Goal: Task Accomplishment & Management: Manage account settings

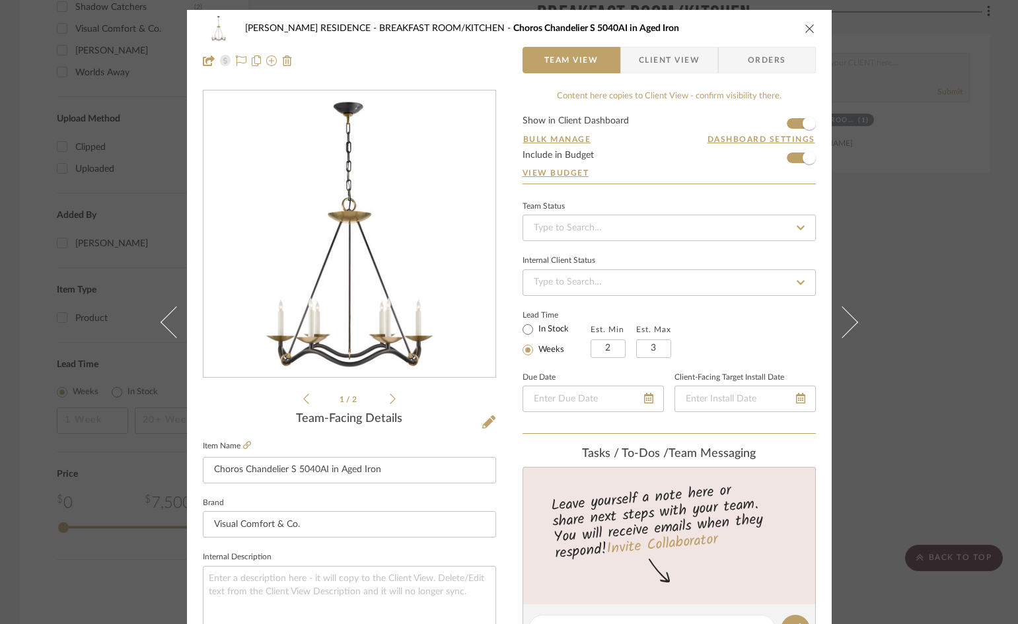
click at [805, 30] on icon "close" at bounding box center [810, 28] width 11 height 11
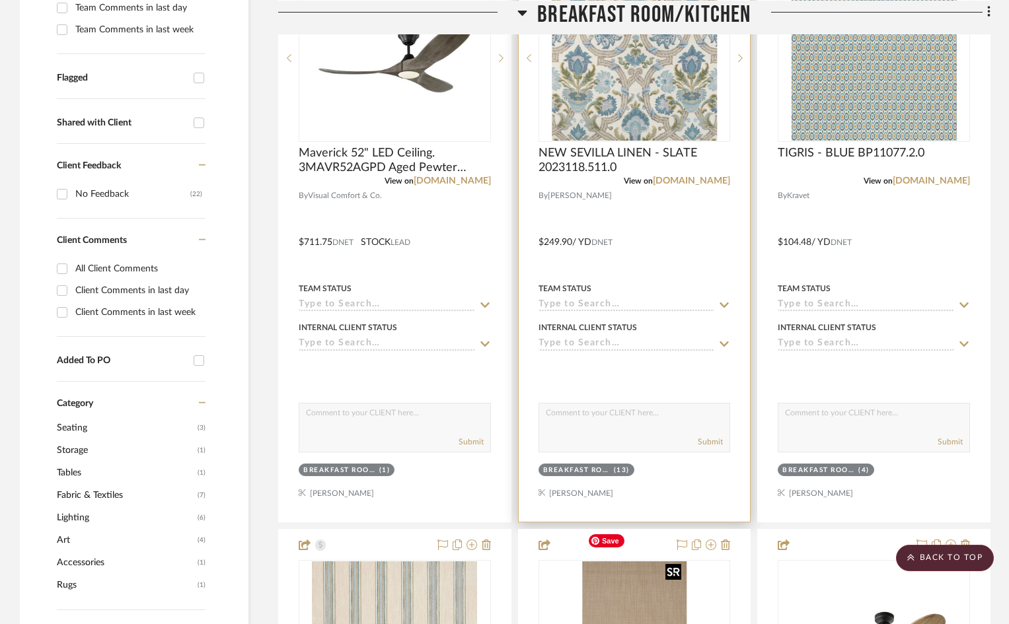
scroll to position [264, 0]
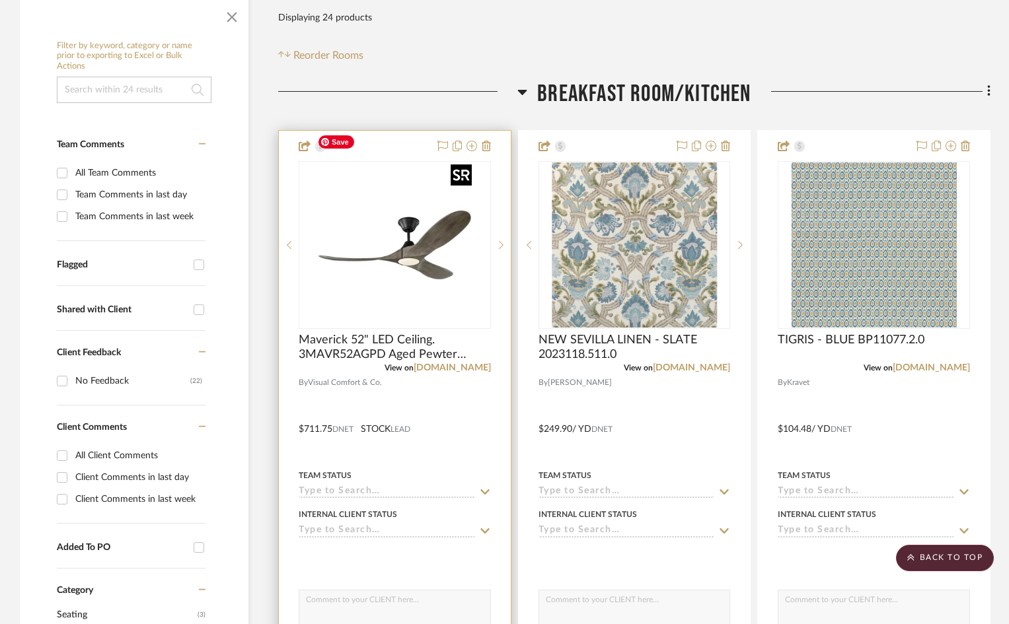
click at [344, 259] on img "0" at bounding box center [394, 245] width 165 height 165
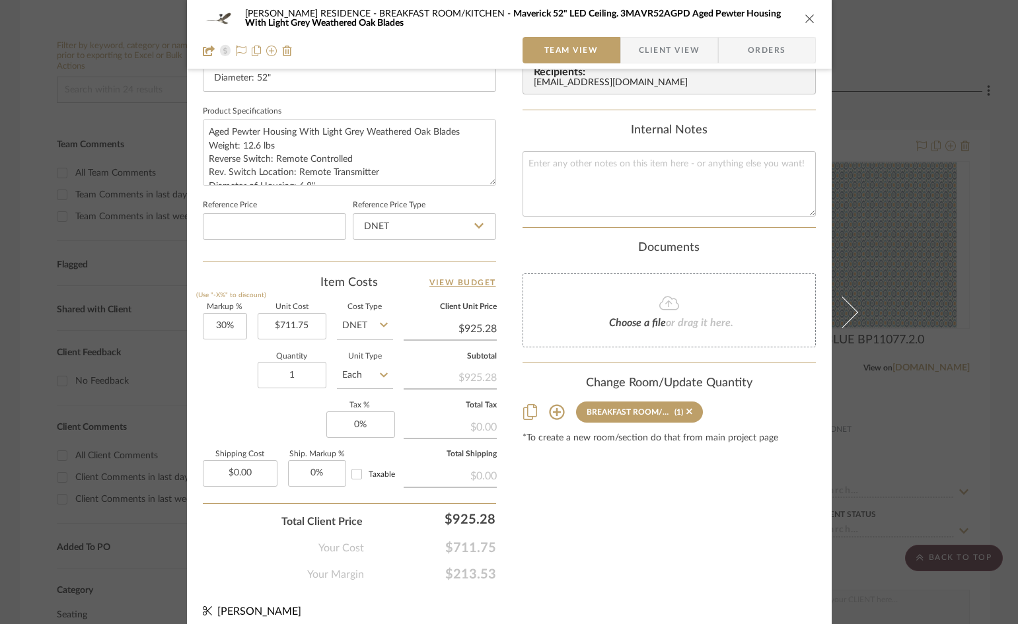
scroll to position [606, 0]
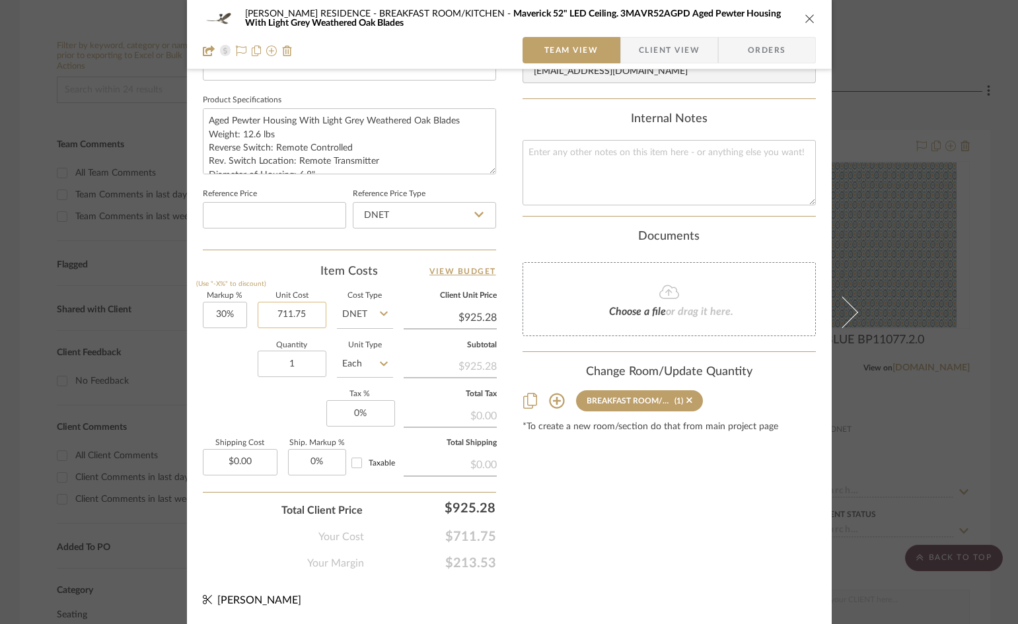
click at [307, 314] on input "711.75" at bounding box center [292, 315] width 69 height 26
type input "$599.00"
type input "925.28"
type input "$925.28"
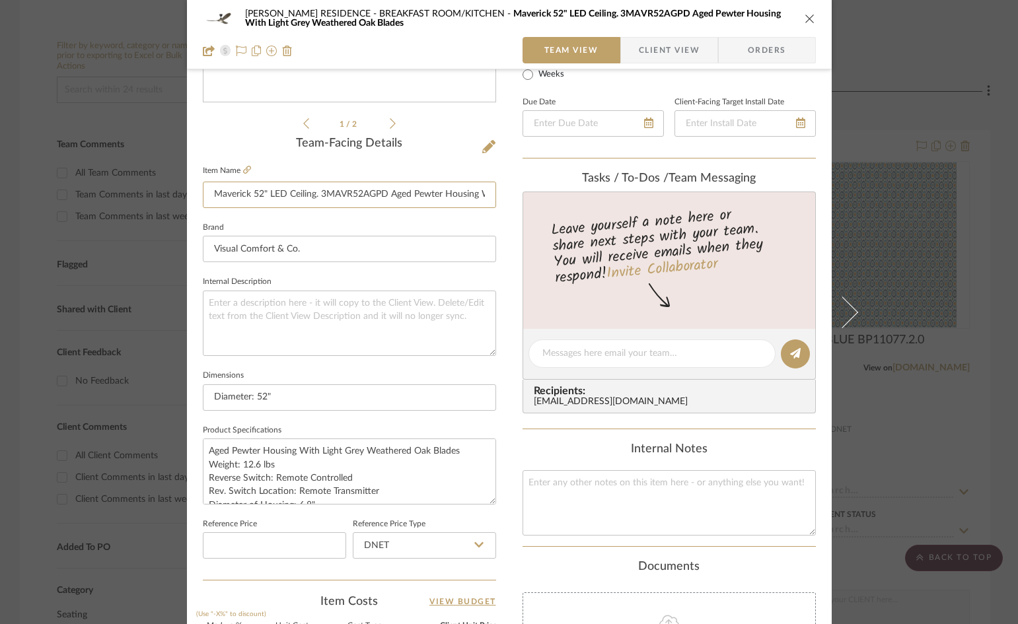
scroll to position [0, 158]
drag, startPoint x: 207, startPoint y: 192, endPoint x: 616, endPoint y: 199, distance: 409.0
click at [616, 199] on div "BEATTIE RESIDENCE BREAKFAST ROOM/KITCHEN Maverick 52" LED Ceiling. 3MAVR52AGPD …" at bounding box center [509, 344] width 645 height 1220
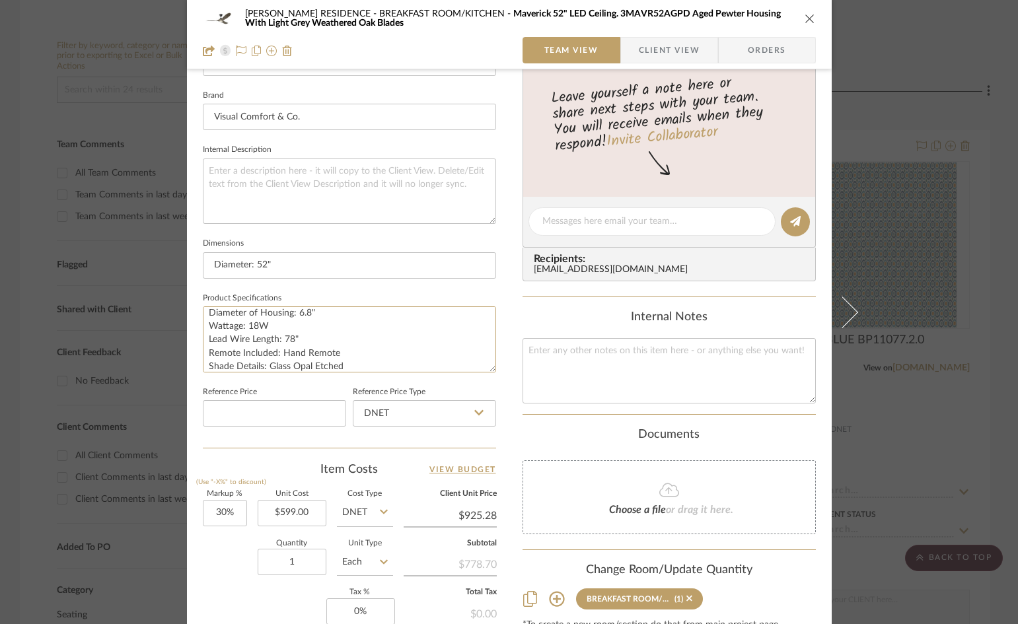
scroll to position [81, 0]
drag, startPoint x: 203, startPoint y: 345, endPoint x: 417, endPoint y: 379, distance: 217.2
click at [417, 379] on sr-form-field "Product Specifications Aged Pewter Housing With Light Grey Weathered Oak Blades…" at bounding box center [349, 336] width 293 height 94
drag, startPoint x: 395, startPoint y: 266, endPoint x: 396, endPoint y: 246, distance: 19.2
click at [395, 264] on input "Diameter: 52"" at bounding box center [349, 265] width 293 height 26
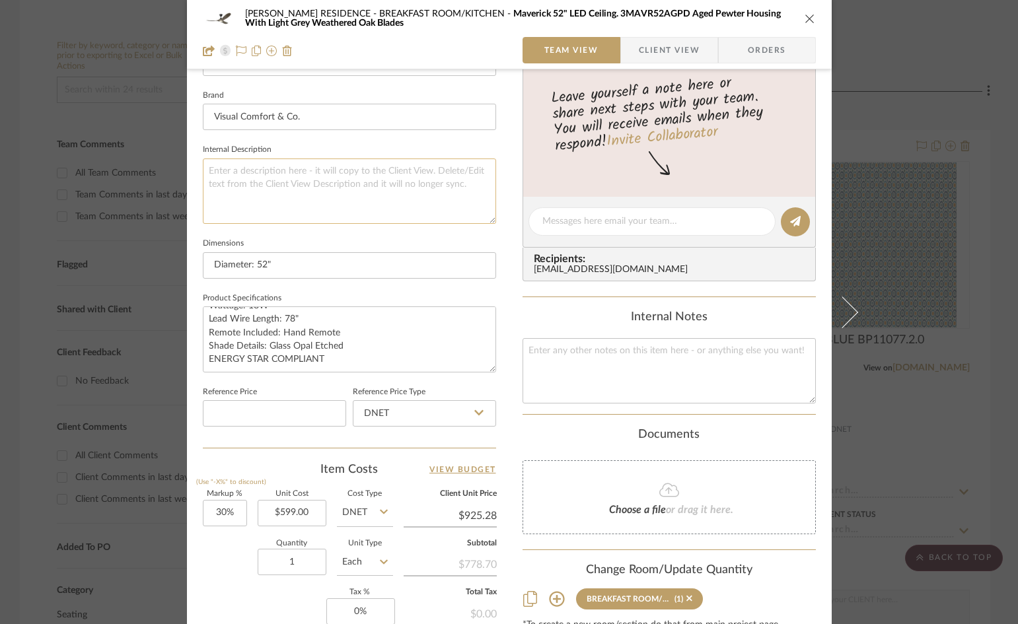
click at [391, 204] on textarea at bounding box center [349, 191] width 293 height 65
type input "$778.70"
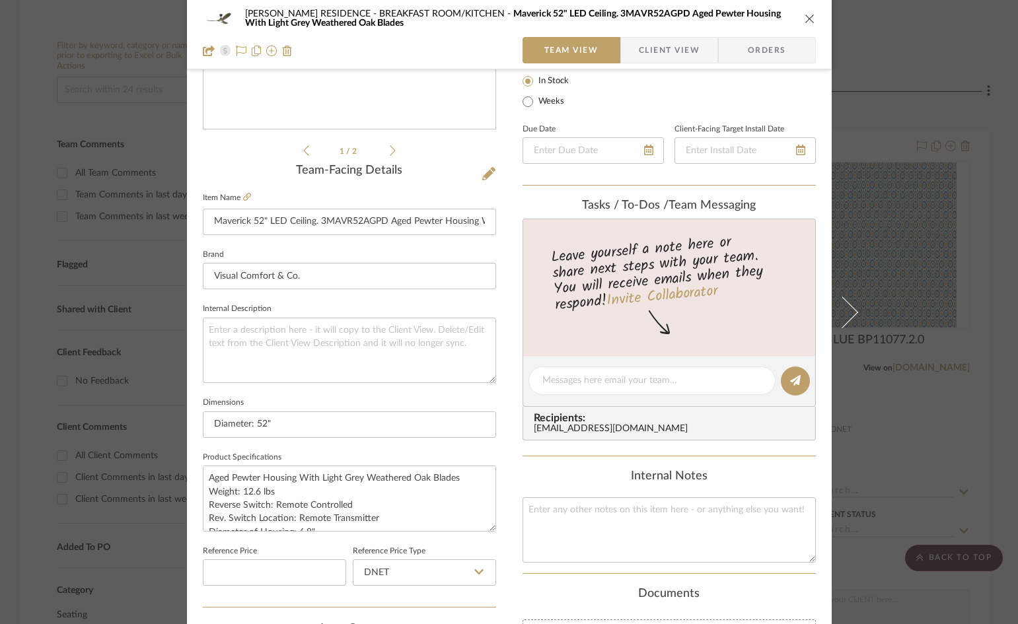
scroll to position [77, 0]
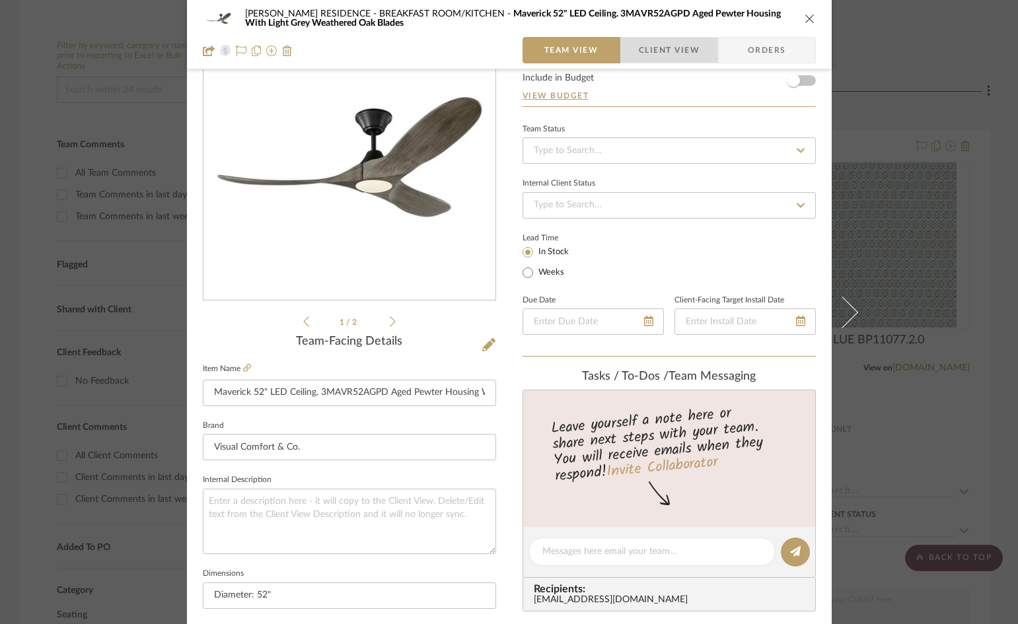
click at [683, 52] on span "Client View" at bounding box center [669, 50] width 61 height 26
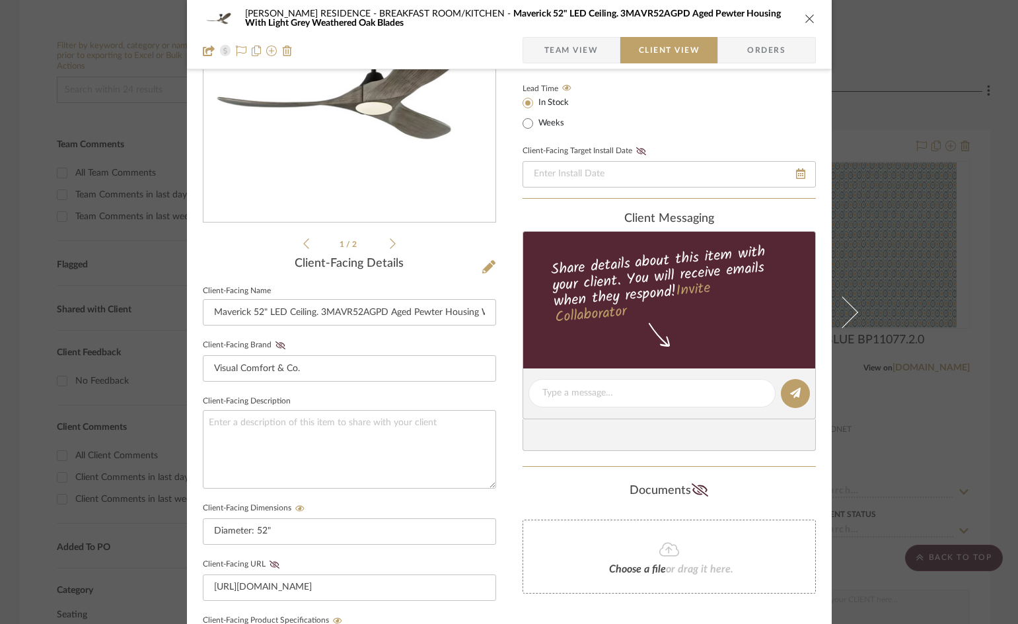
scroll to position [0, 0]
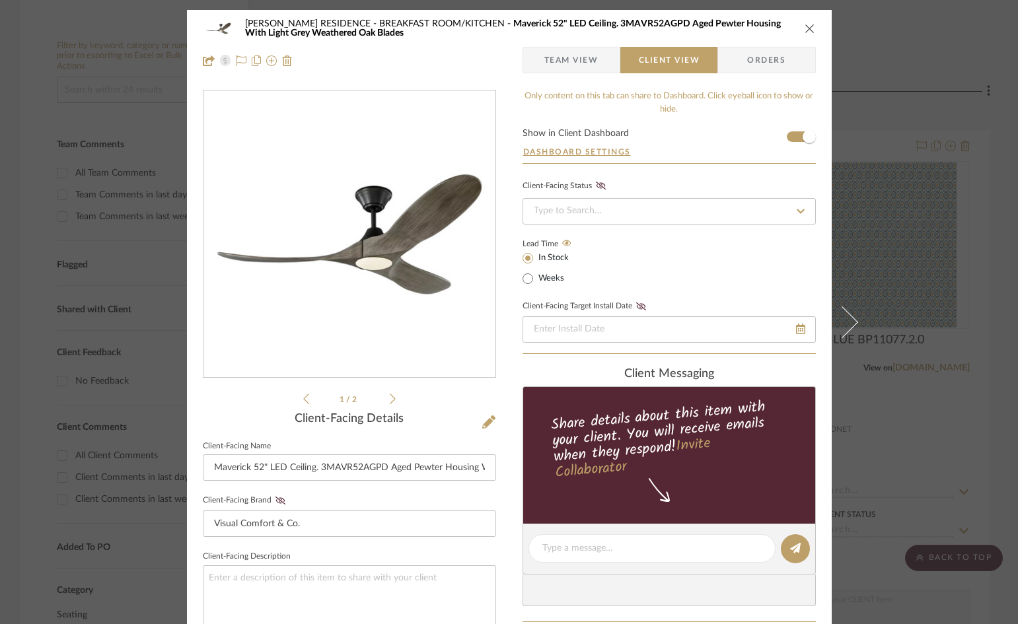
click at [807, 28] on icon "close" at bounding box center [810, 28] width 11 height 11
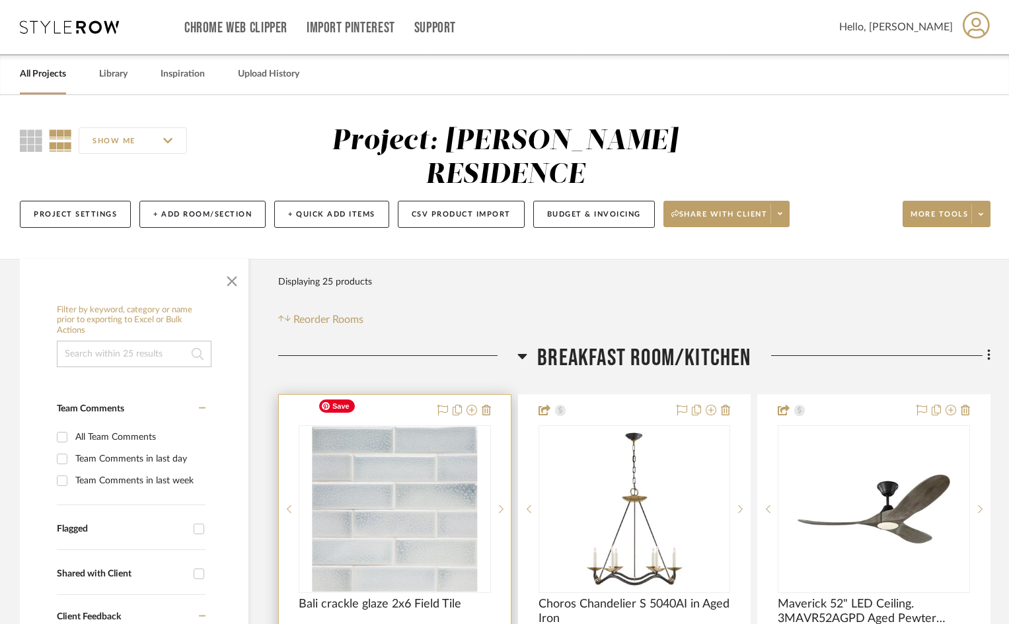
click at [0, 0] on img at bounding box center [0, 0] width 0 height 0
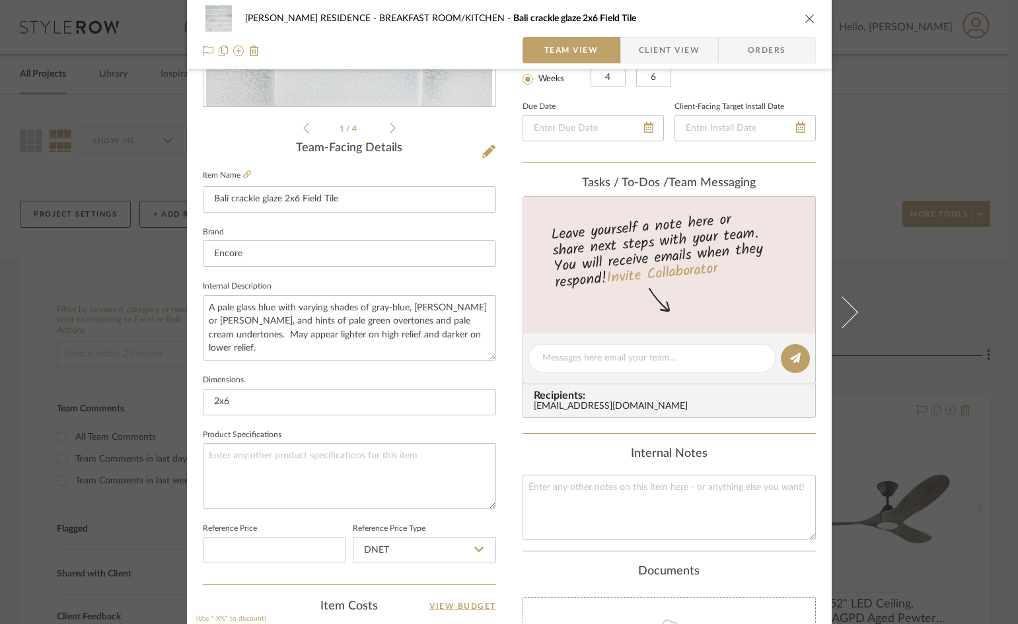
scroll to position [132, 0]
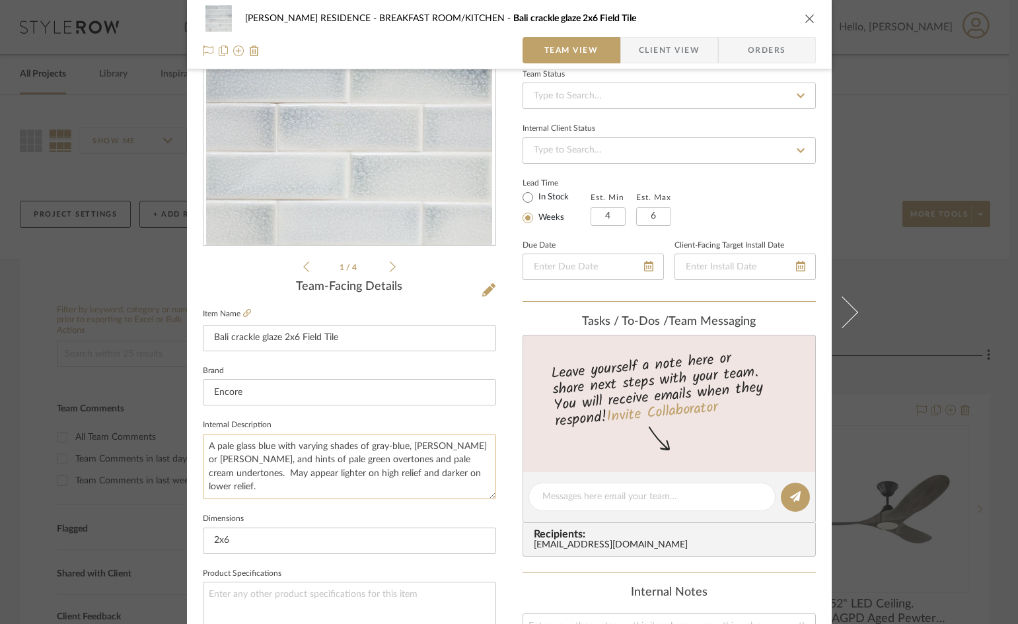
click at [463, 477] on textarea "A pale glass blue with varying shades of gray-blue, gray-lavender or rose, and …" at bounding box center [349, 466] width 293 height 65
paste textarea "Moderate glaze movement Moderate color range"
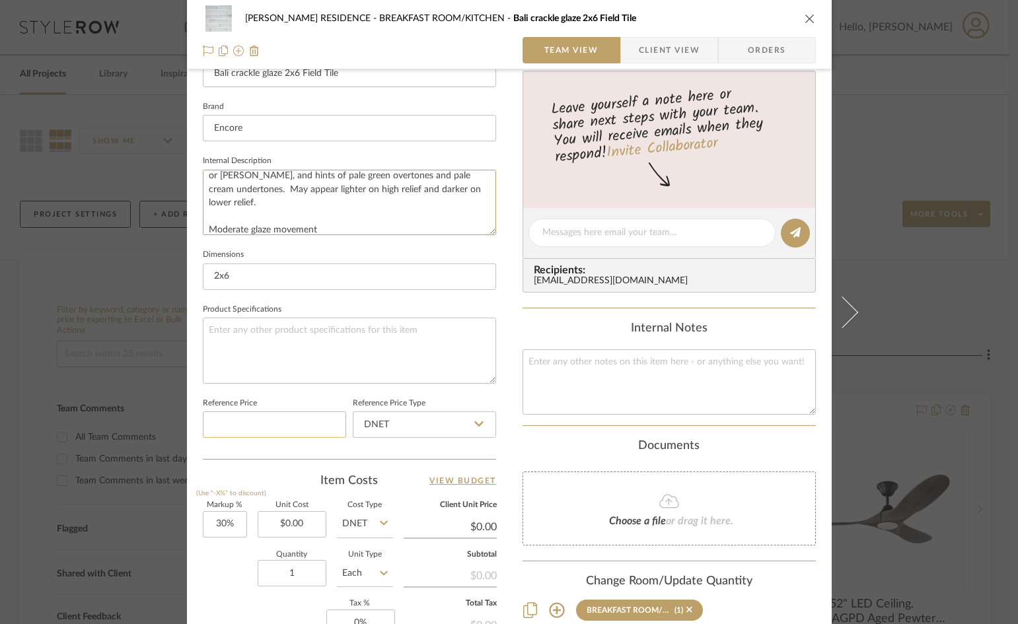
scroll to position [462, 0]
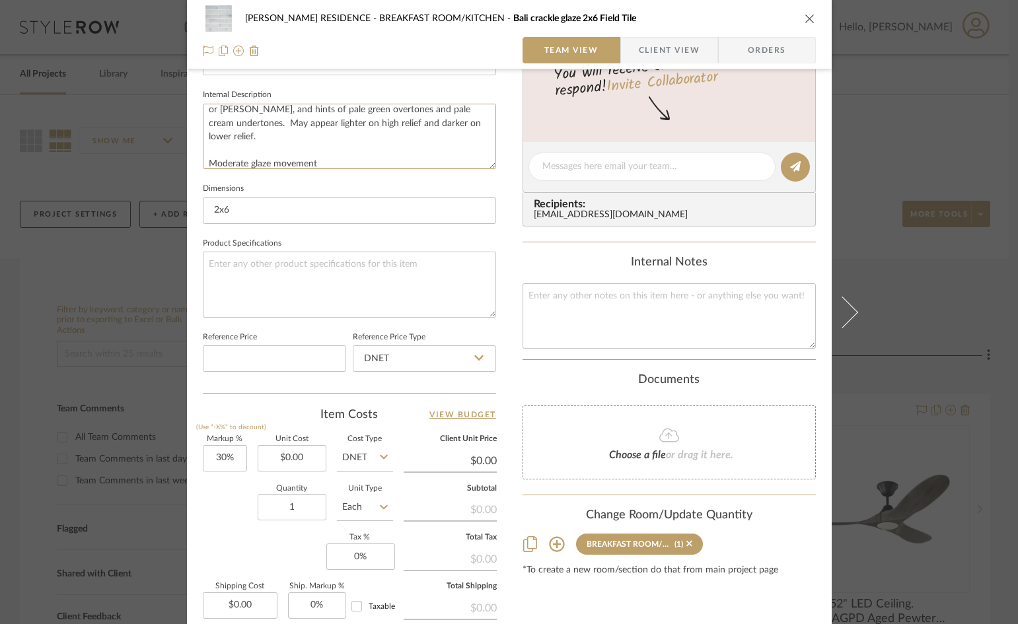
type textarea "A pale glass blue with varying shades of gray-blue, gray-lavender or rose, and …"
click at [691, 51] on span "Client View" at bounding box center [669, 50] width 61 height 26
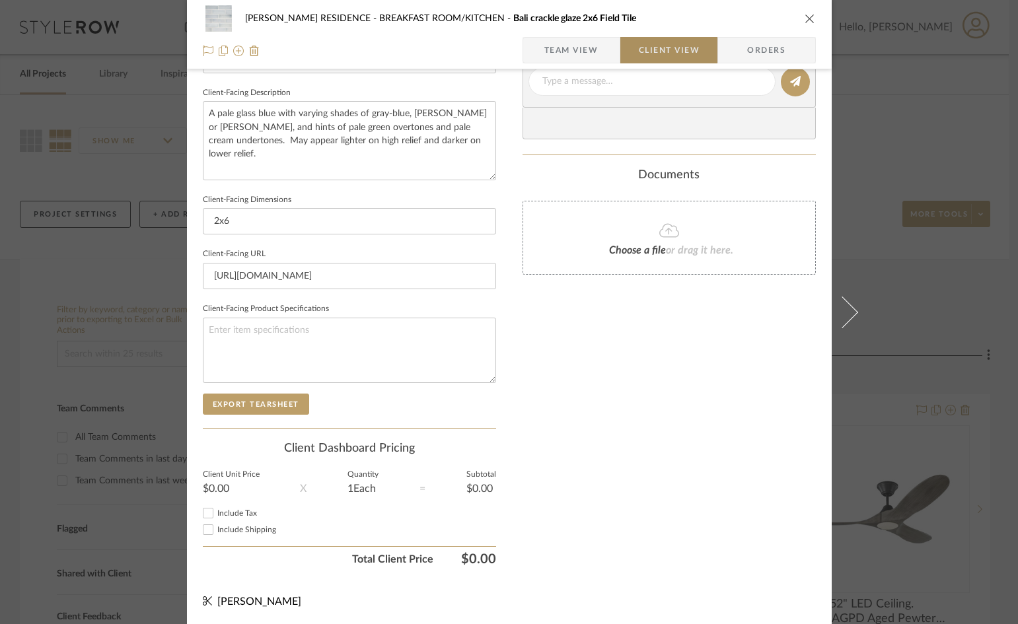
type textarea "A pale glass blue with varying shades of gray-blue, gray-lavender or rose, and …"
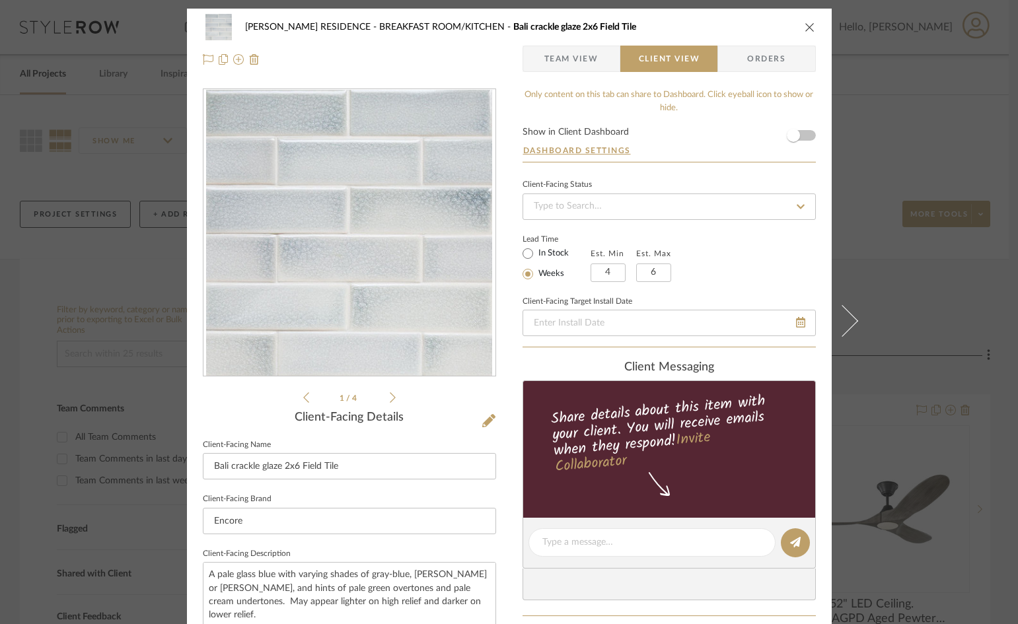
scroll to position [0, 0]
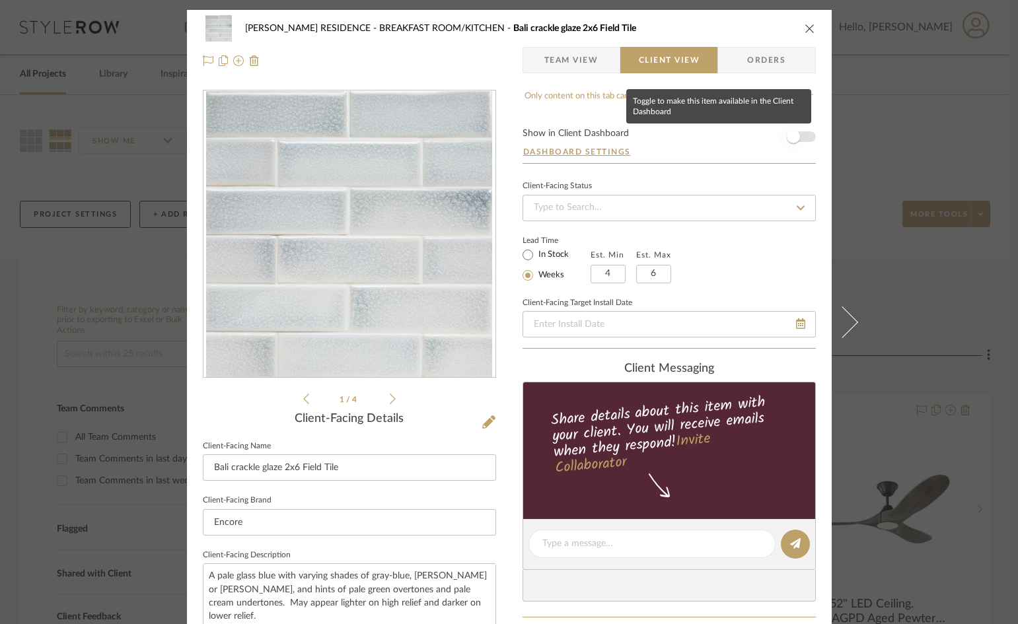
click at [787, 138] on span "button" at bounding box center [793, 136] width 13 height 13
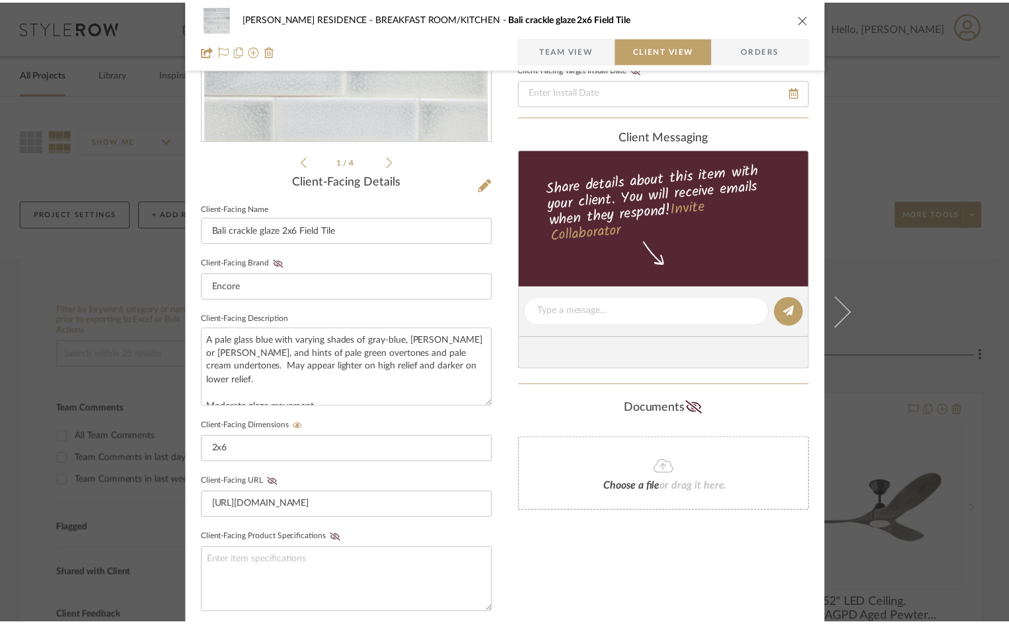
scroll to position [155, 0]
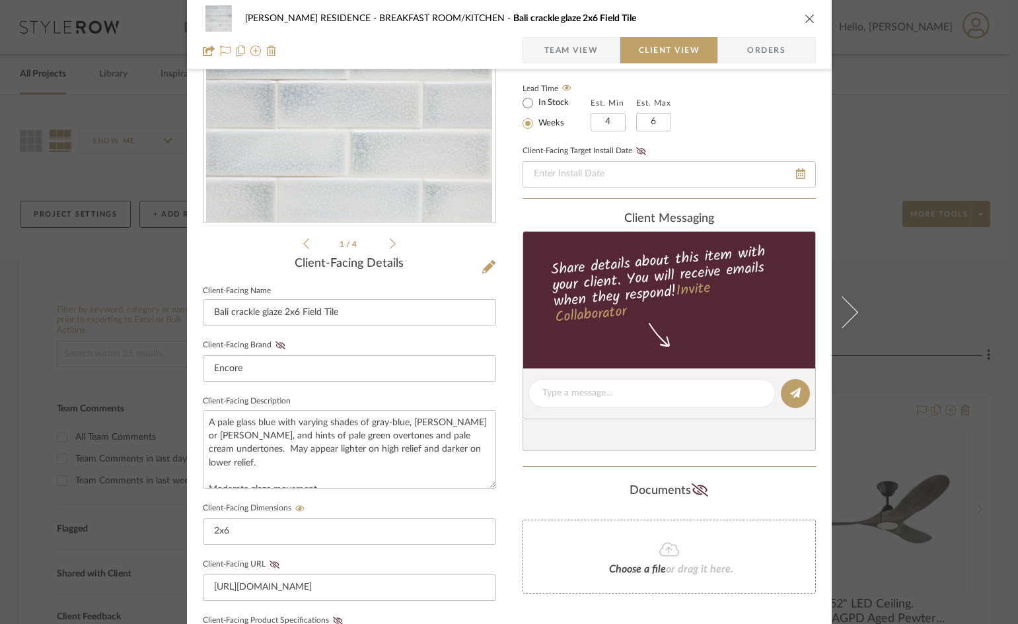
click at [809, 19] on icon "close" at bounding box center [810, 18] width 11 height 11
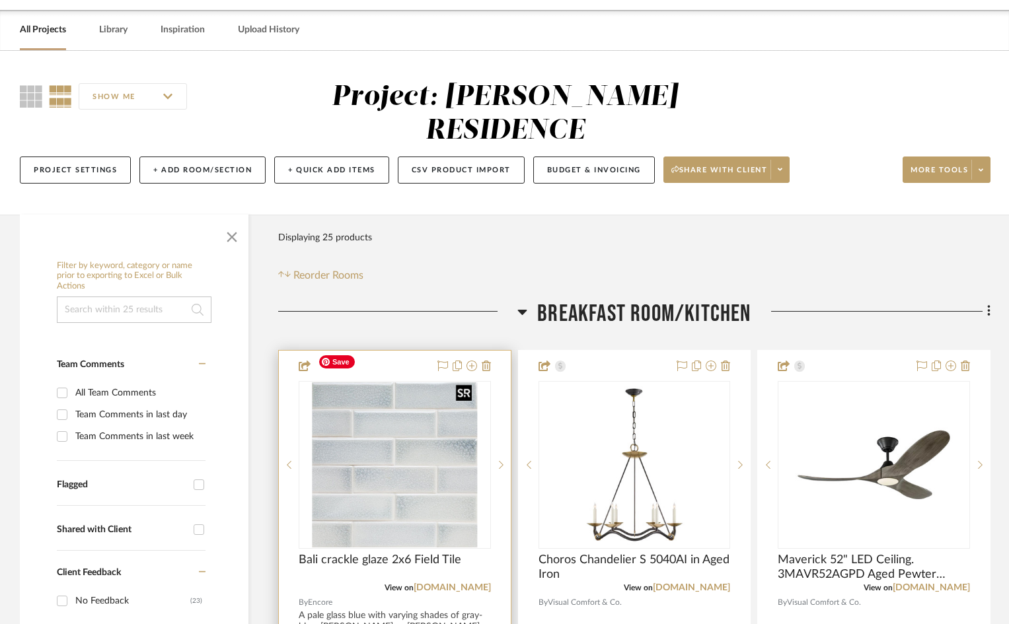
scroll to position [66, 0]
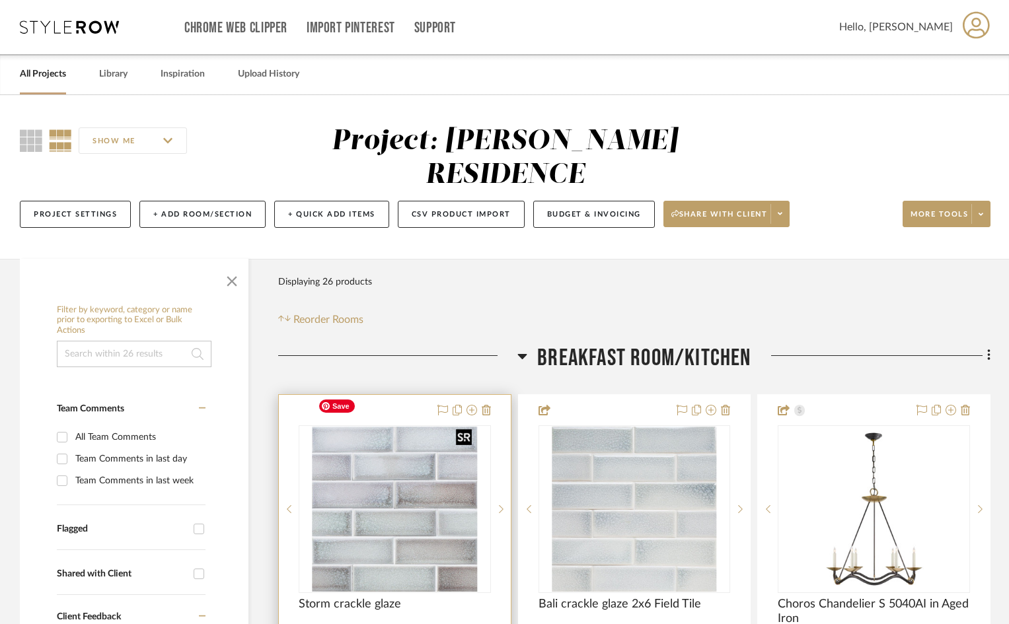
click at [414, 519] on img "0" at bounding box center [394, 509] width 164 height 165
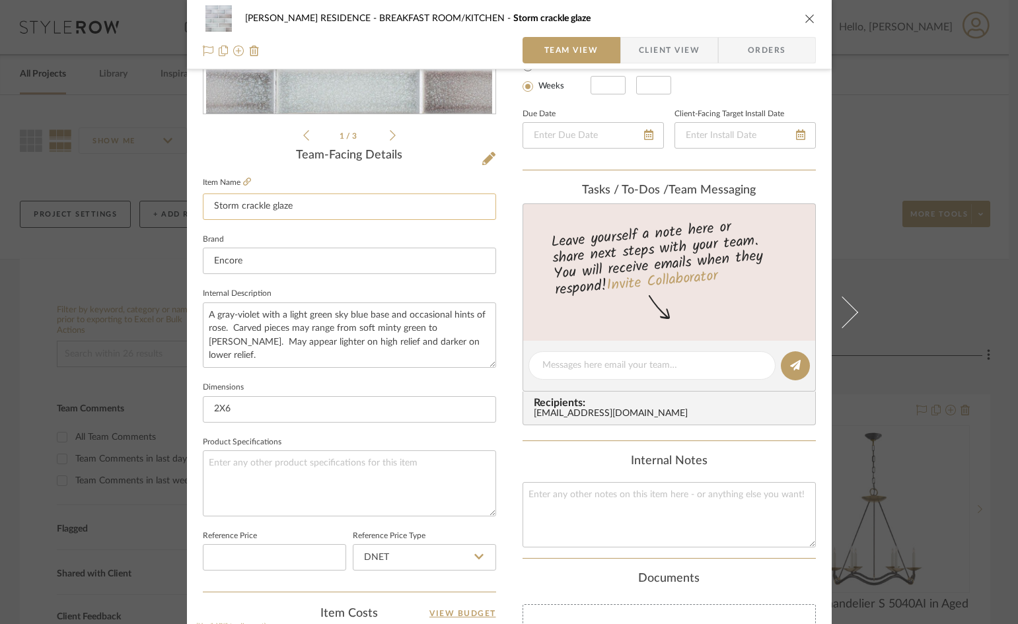
scroll to position [264, 0]
click at [219, 457] on textarea at bounding box center [349, 482] width 293 height 65
click at [452, 337] on textarea "A gray-violet with a light green sky blue base and occasional hints of rose. Ca…" at bounding box center [349, 334] width 293 height 65
paste textarea "High glaze movement High color range"
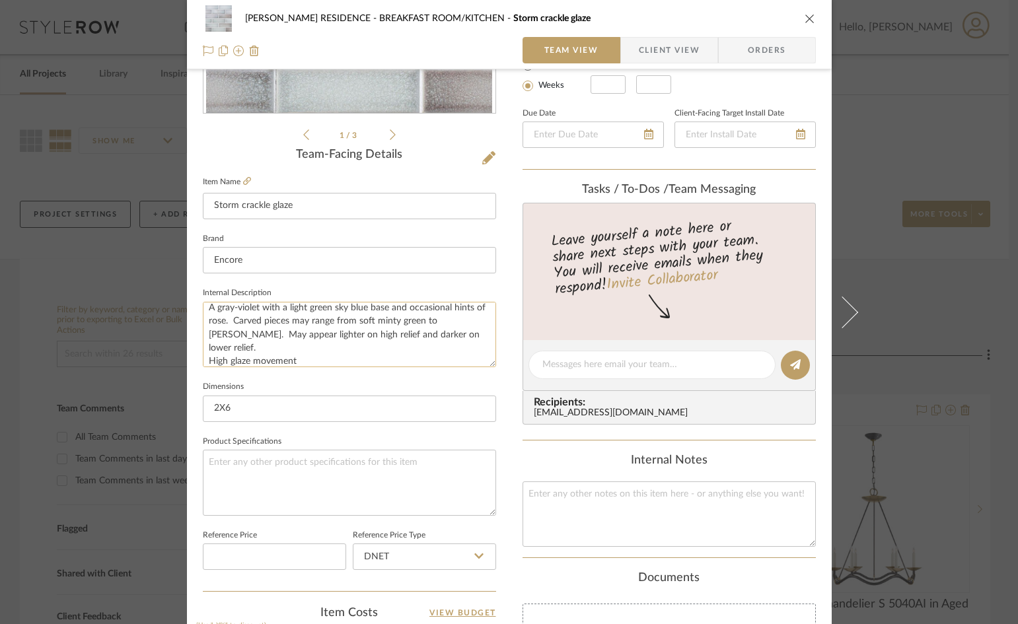
click at [204, 347] on textarea "A gray-violet with a light green sky blue base and occasional hints of rose. Ca…" at bounding box center [349, 334] width 293 height 65
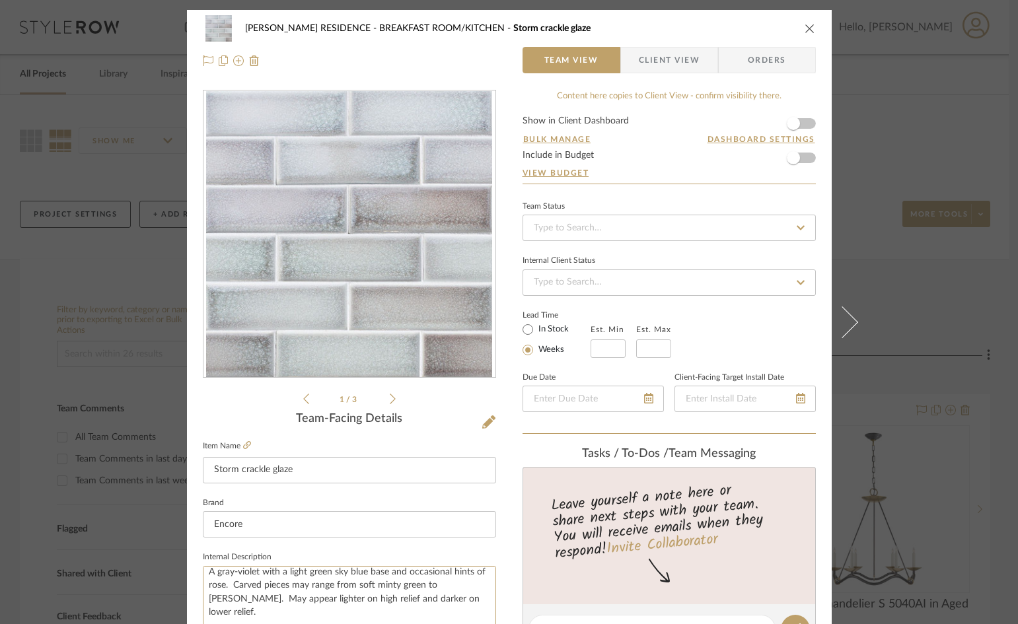
type textarea "A gray-violet with a light green sky blue base and occasional hints of rose. Ca…"
click at [672, 70] on span "Client View" at bounding box center [669, 60] width 61 height 26
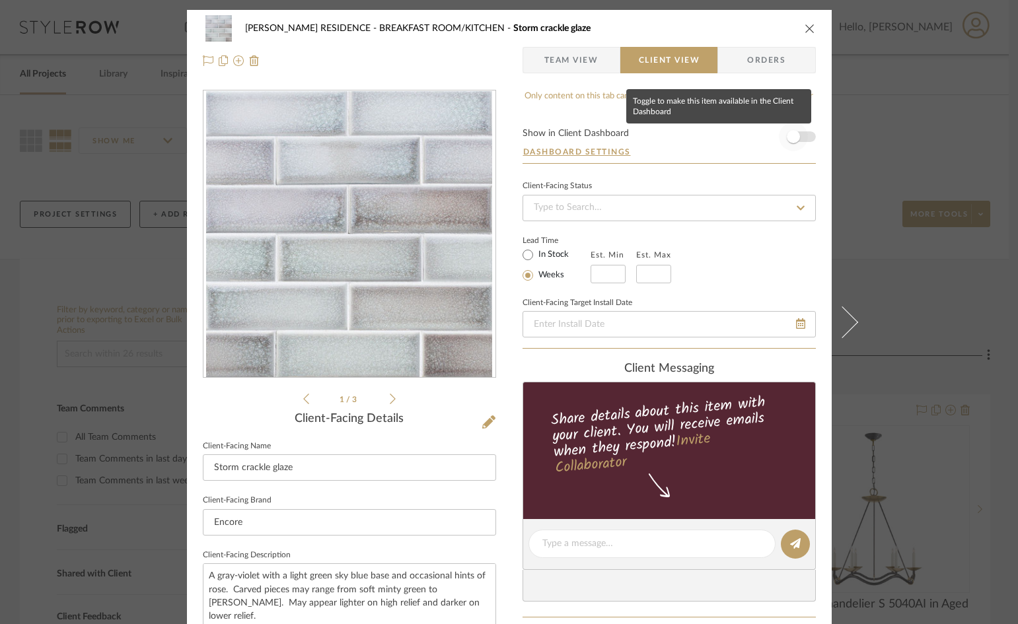
click at [791, 137] on span "button" at bounding box center [793, 136] width 13 height 13
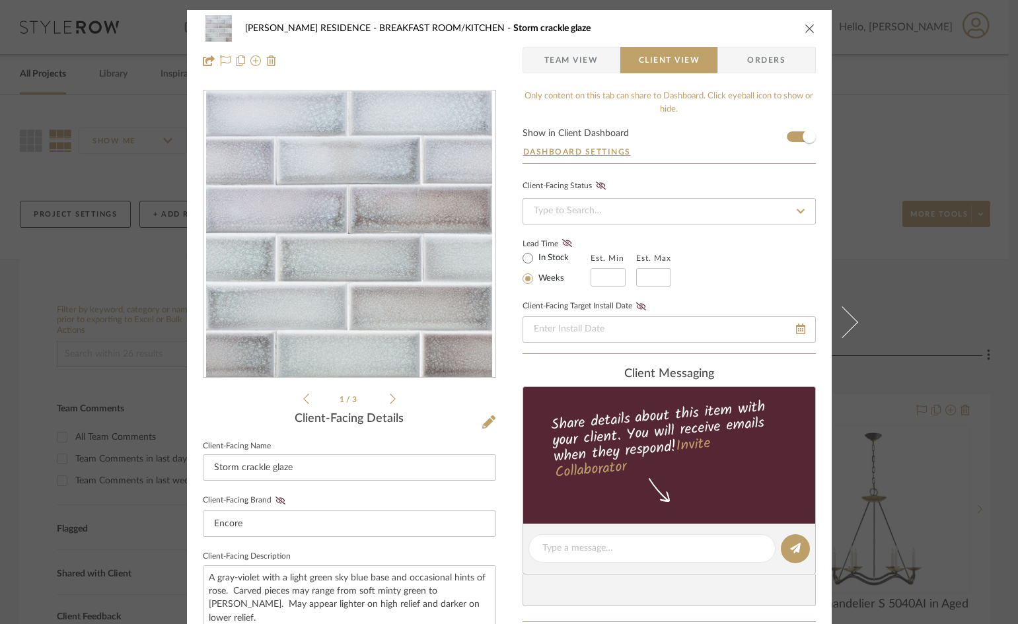
click at [394, 400] on div "1 / 3" at bounding box center [349, 248] width 293 height 317
click at [390, 399] on icon at bounding box center [393, 399] width 6 height 12
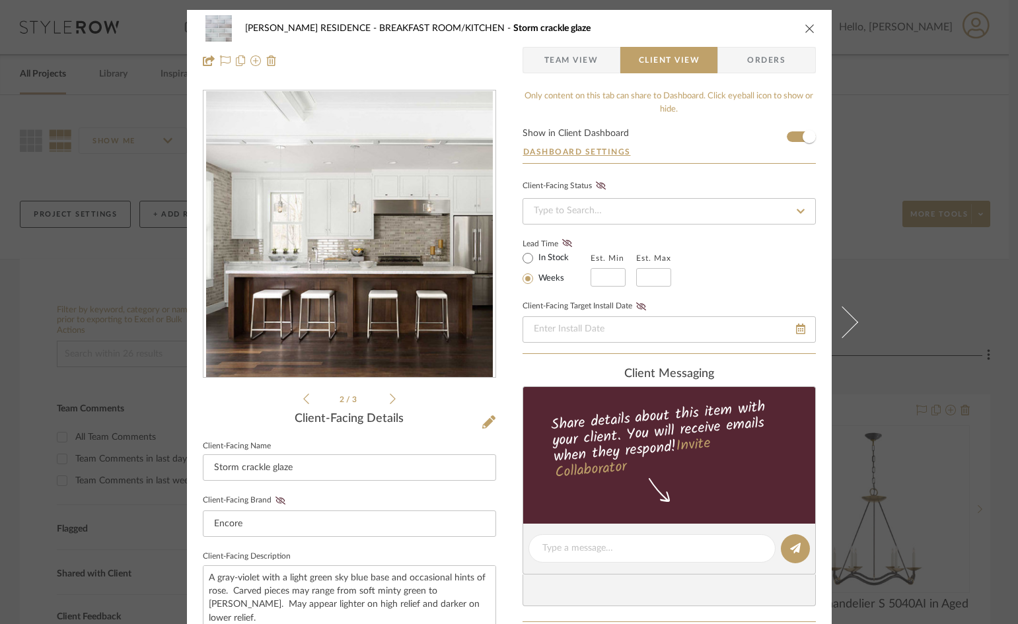
click at [390, 399] on icon at bounding box center [393, 399] width 6 height 12
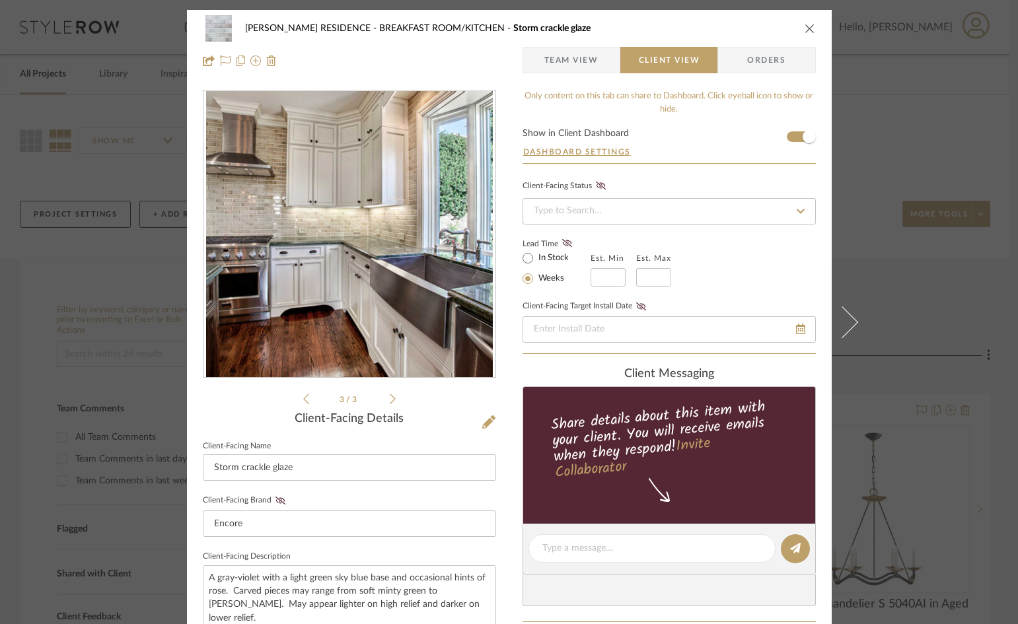
click at [805, 28] on icon "close" at bounding box center [810, 28] width 11 height 11
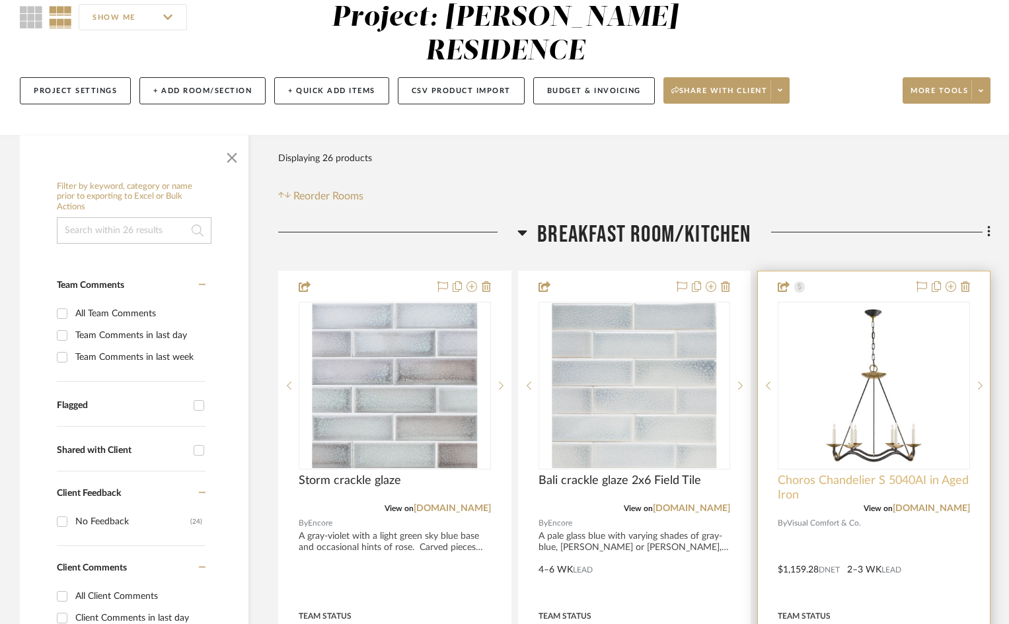
scroll to position [264, 0]
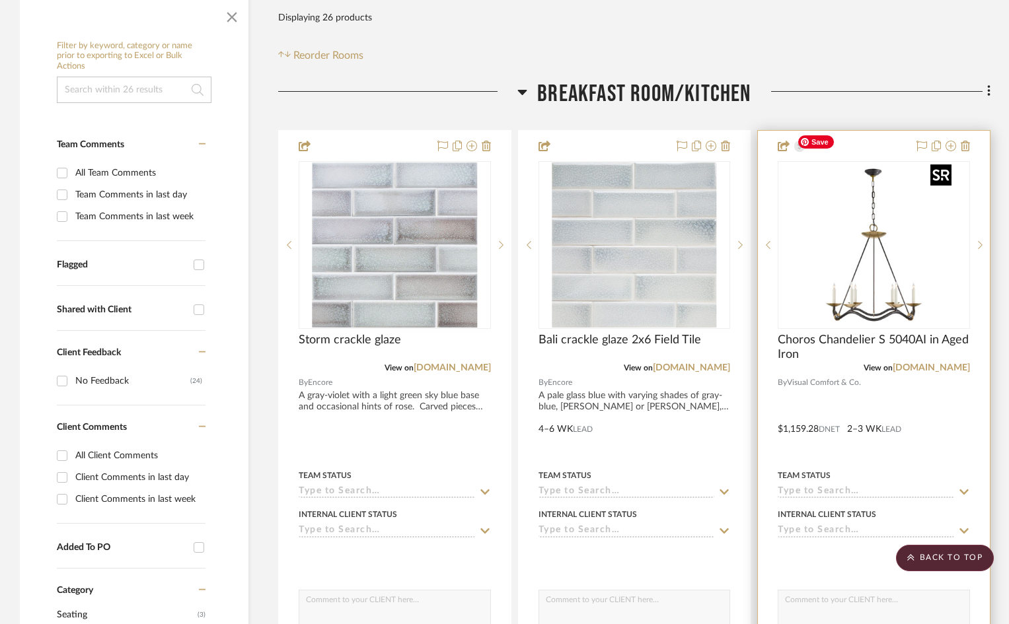
click at [834, 205] on img "0" at bounding box center [873, 245] width 165 height 165
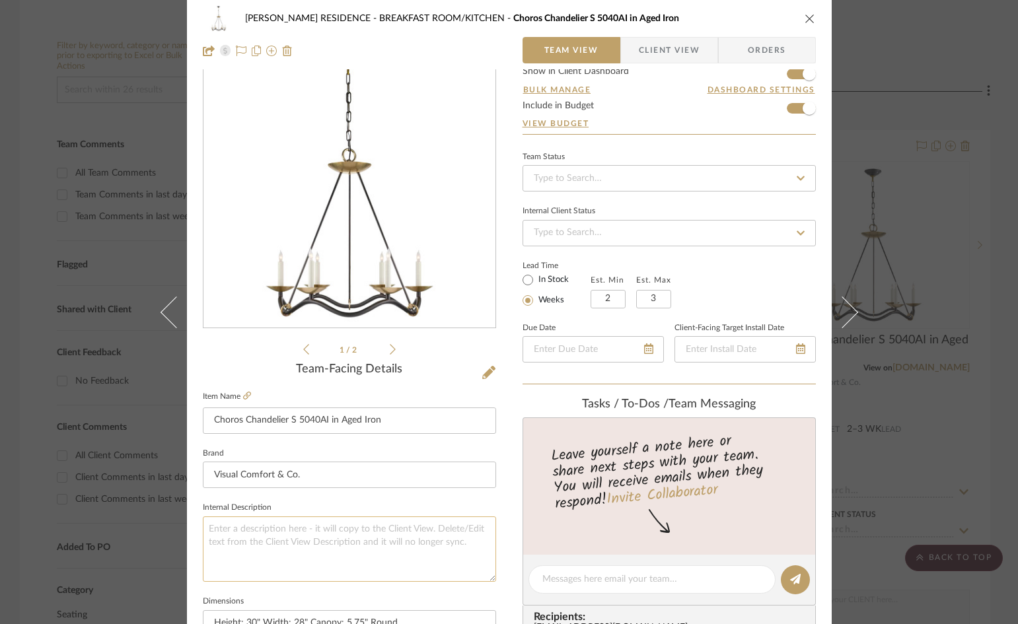
scroll to position [330, 0]
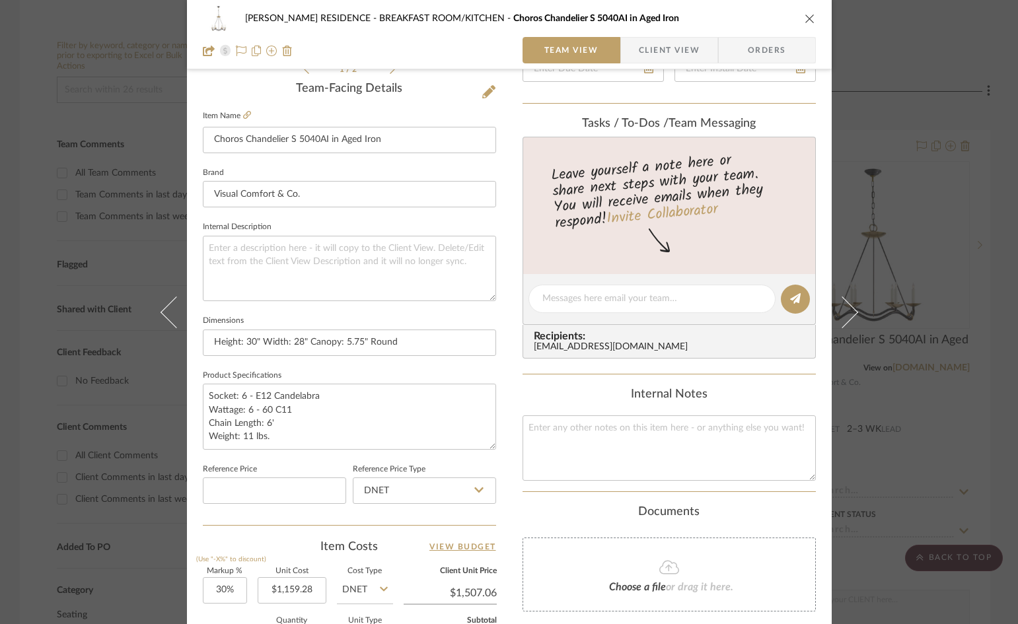
click at [671, 52] on span "Client View" at bounding box center [669, 50] width 61 height 26
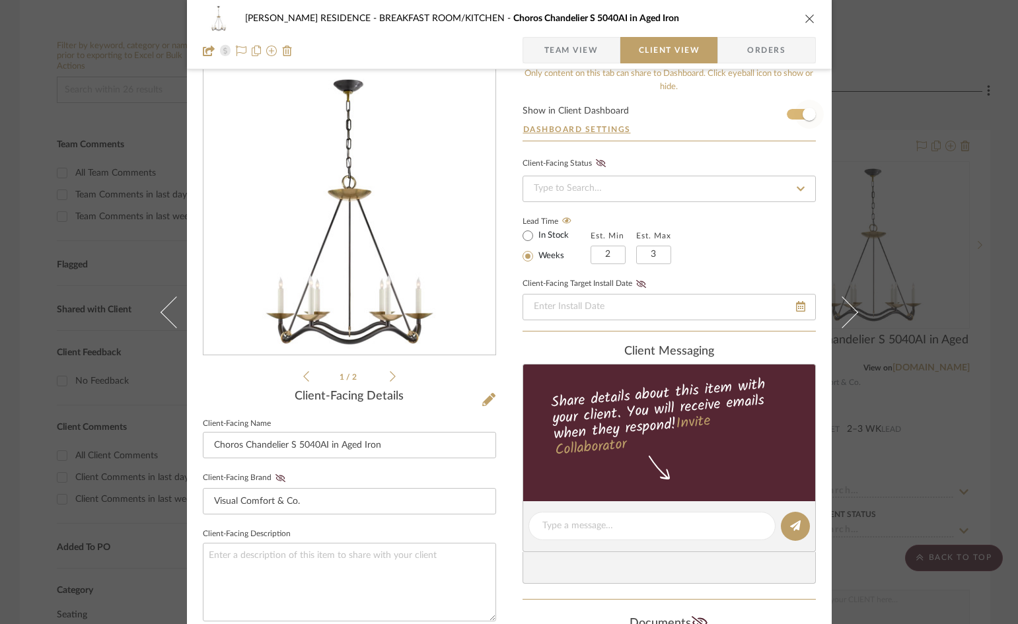
scroll to position [0, 0]
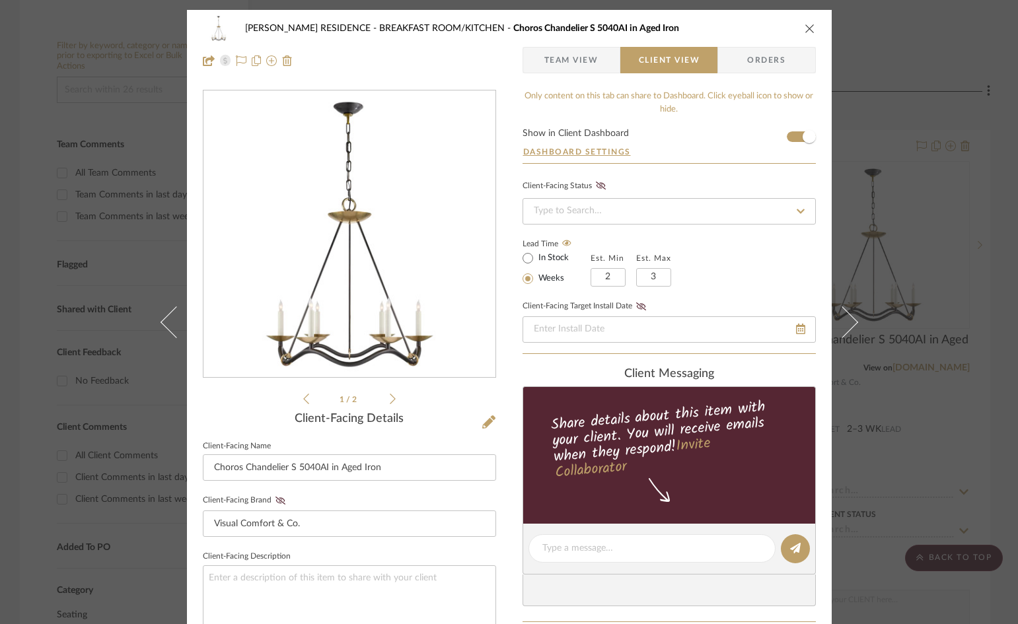
click at [805, 28] on icon "close" at bounding box center [810, 28] width 11 height 11
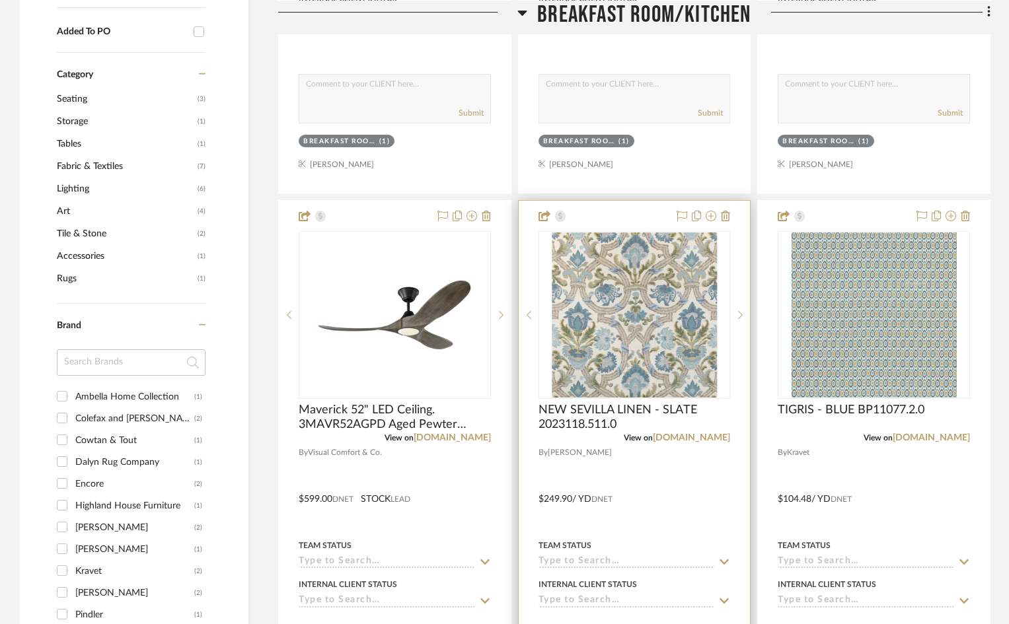
scroll to position [925, 0]
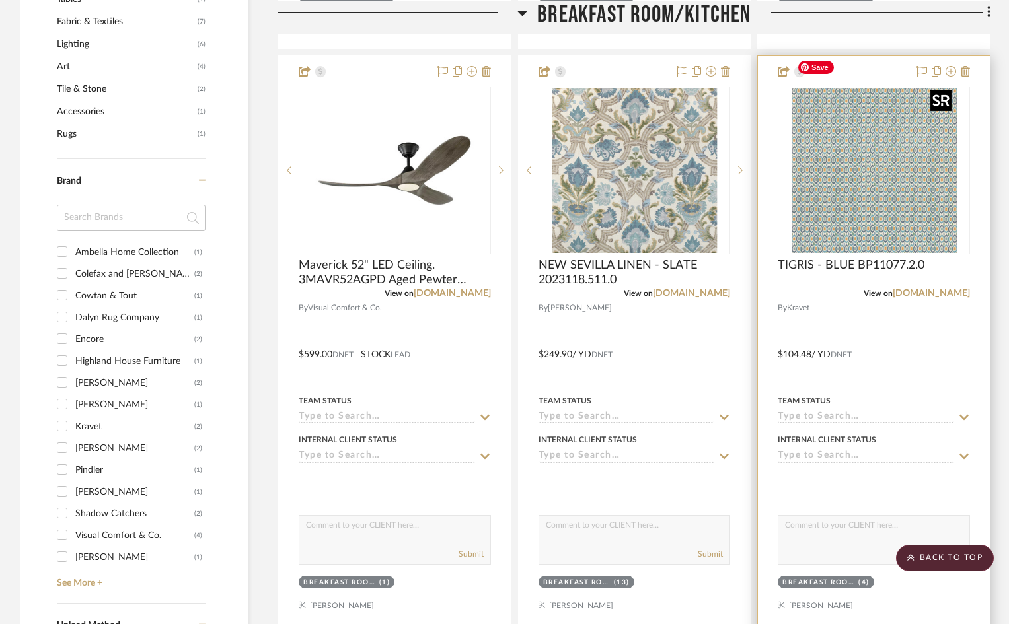
click at [893, 147] on img "0" at bounding box center [873, 170] width 165 height 165
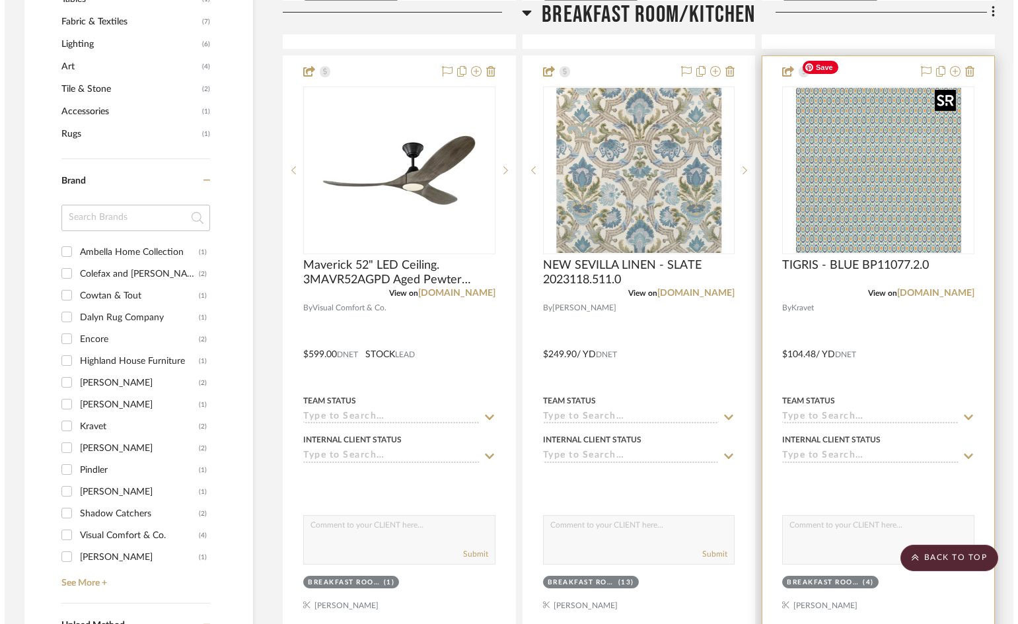
scroll to position [0, 0]
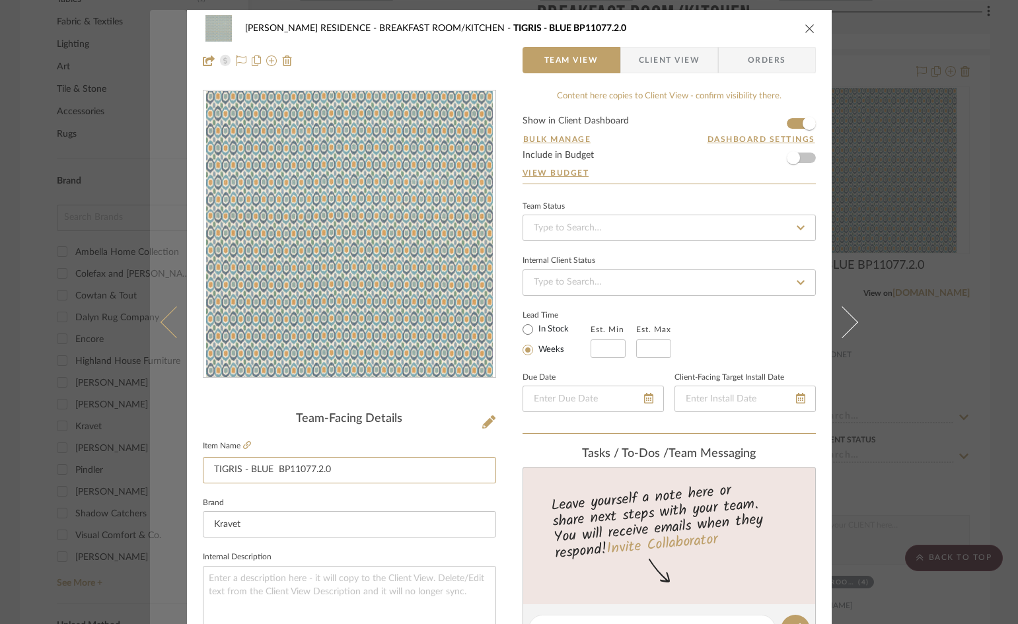
drag, startPoint x: 331, startPoint y: 471, endPoint x: 180, endPoint y: 470, distance: 150.6
click at [182, 474] on mat-dialog-content "BEATTIE RESIDENCE BREAKFAST ROOM/KITCHEN TIGRIS - BLUE BP11077.2.0 Team View Cl…" at bounding box center [509, 620] width 719 height 1220
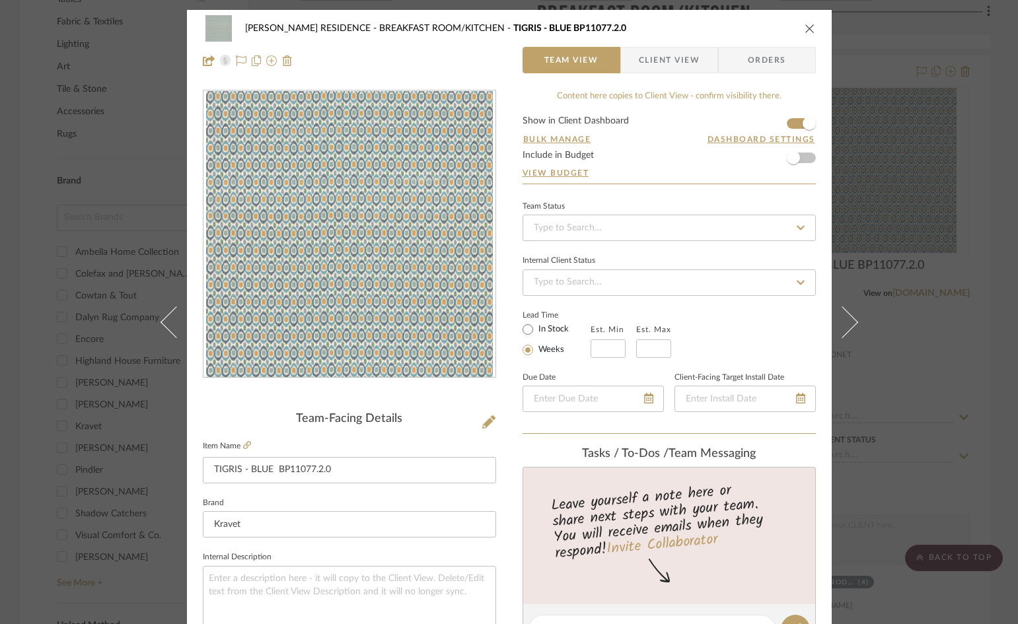
click at [806, 27] on icon "close" at bounding box center [810, 28] width 11 height 11
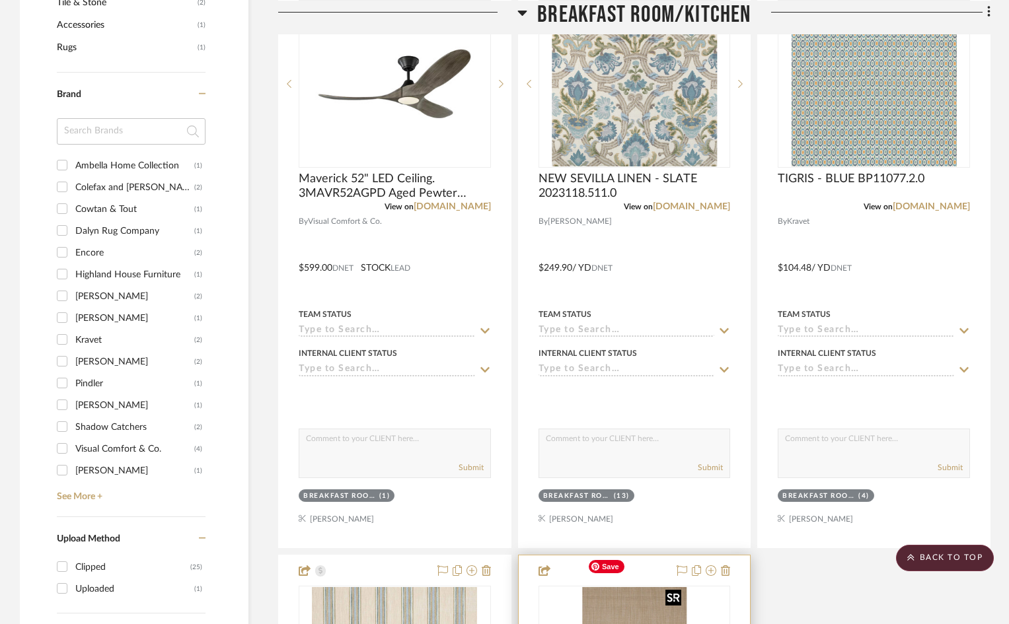
scroll to position [859, 0]
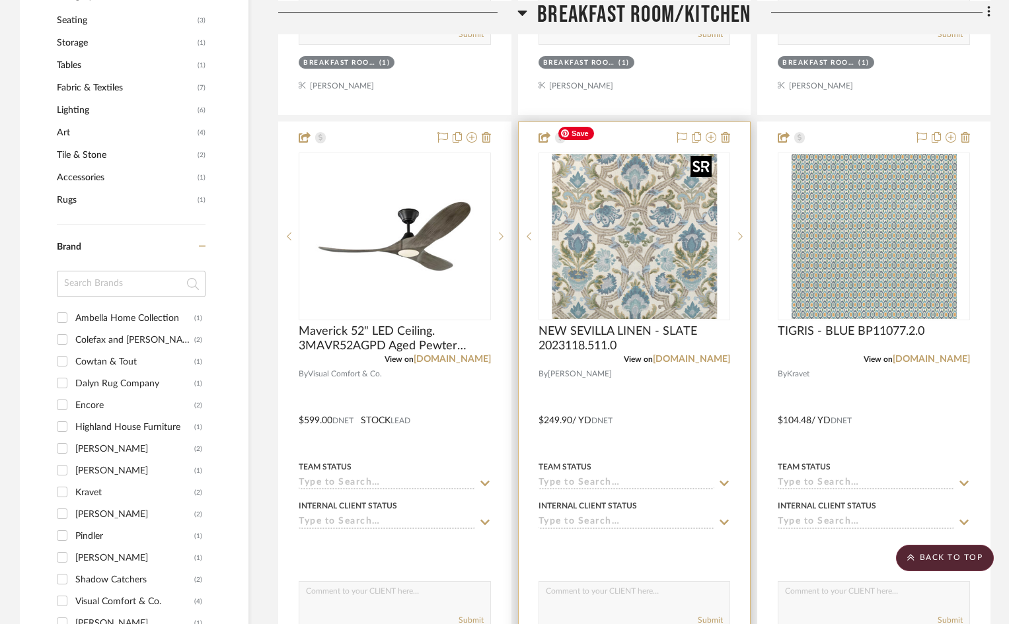
click at [684, 248] on img "0" at bounding box center [634, 236] width 165 height 165
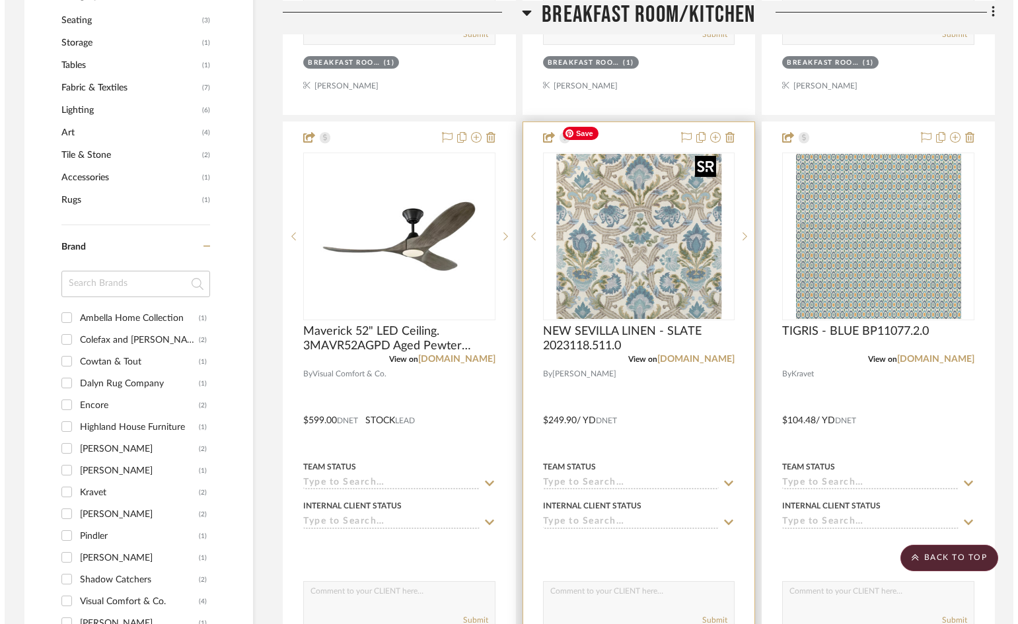
scroll to position [0, 0]
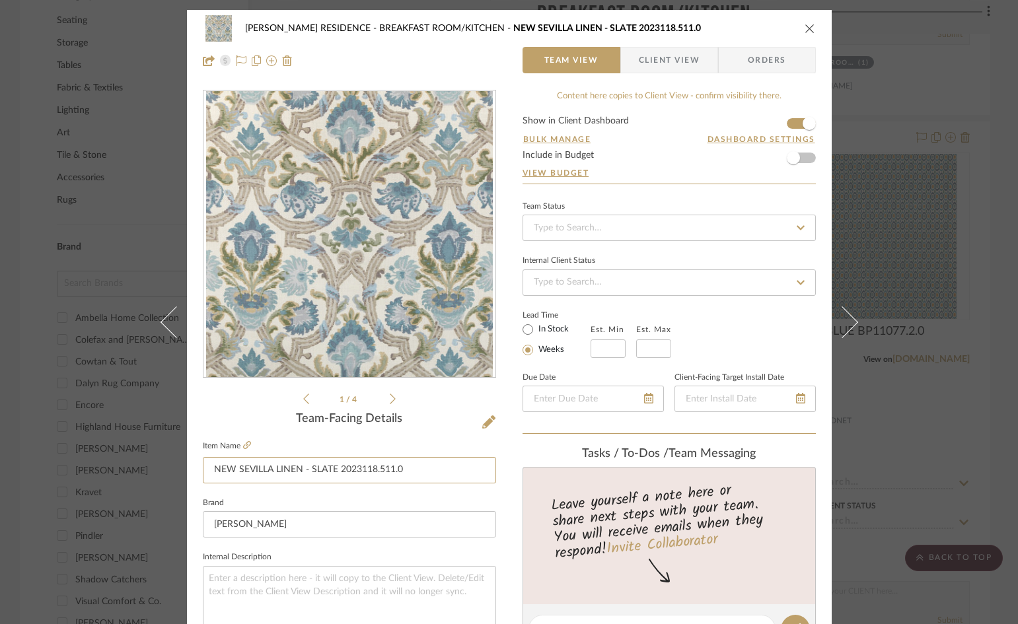
drag, startPoint x: 413, startPoint y: 470, endPoint x: 203, endPoint y: 436, distance: 212.1
click at [212, 462] on input "NEW SEVILLA LINEN - SLATE 2023118.511.0" at bounding box center [349, 470] width 293 height 26
click at [805, 28] on icon "close" at bounding box center [810, 28] width 11 height 11
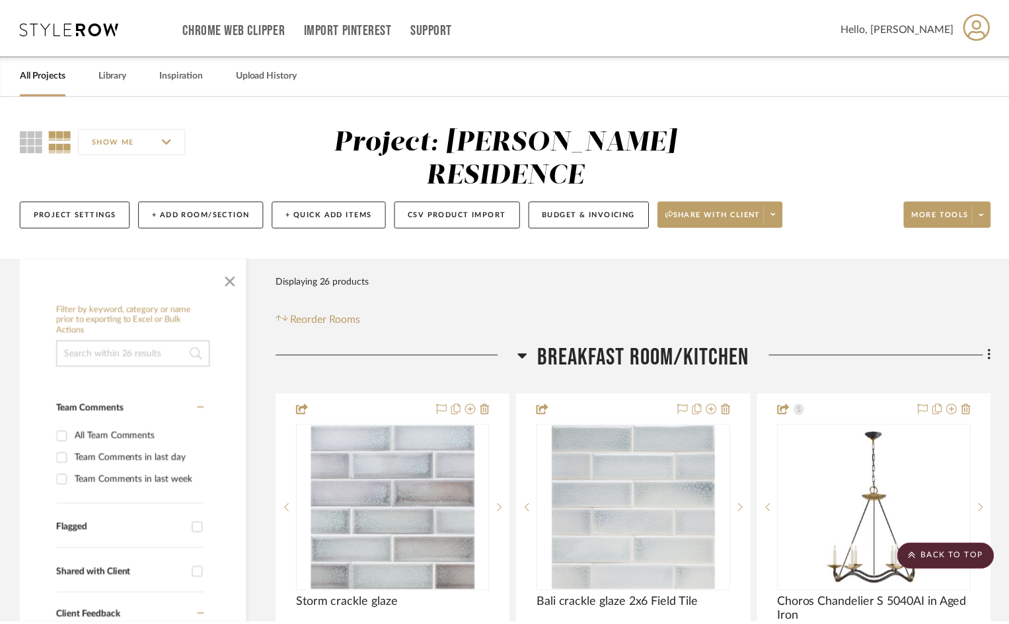
scroll to position [859, 0]
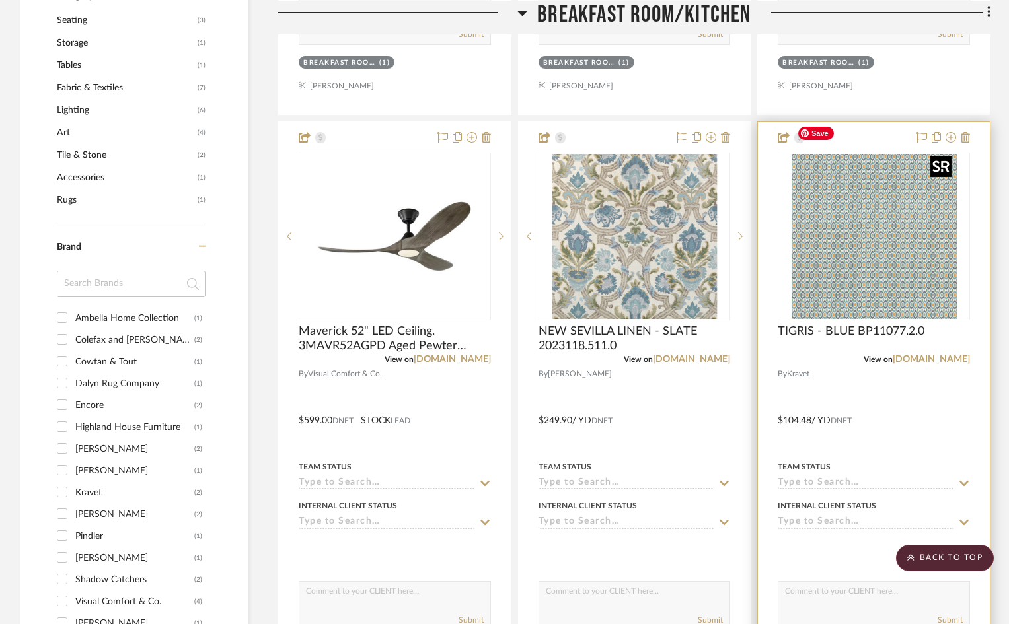
click at [892, 217] on img "0" at bounding box center [873, 236] width 165 height 165
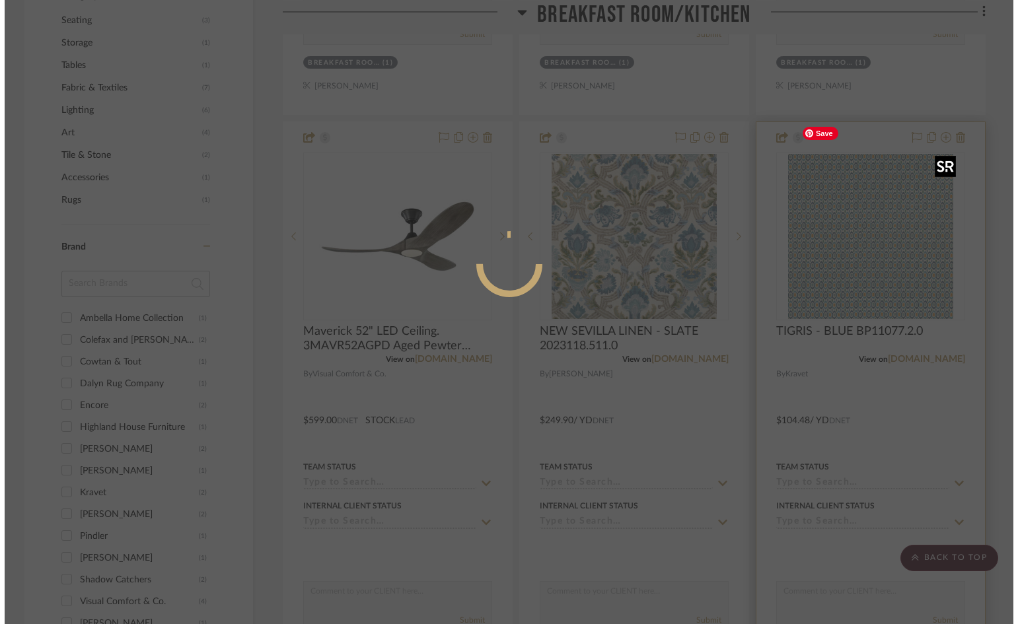
scroll to position [0, 0]
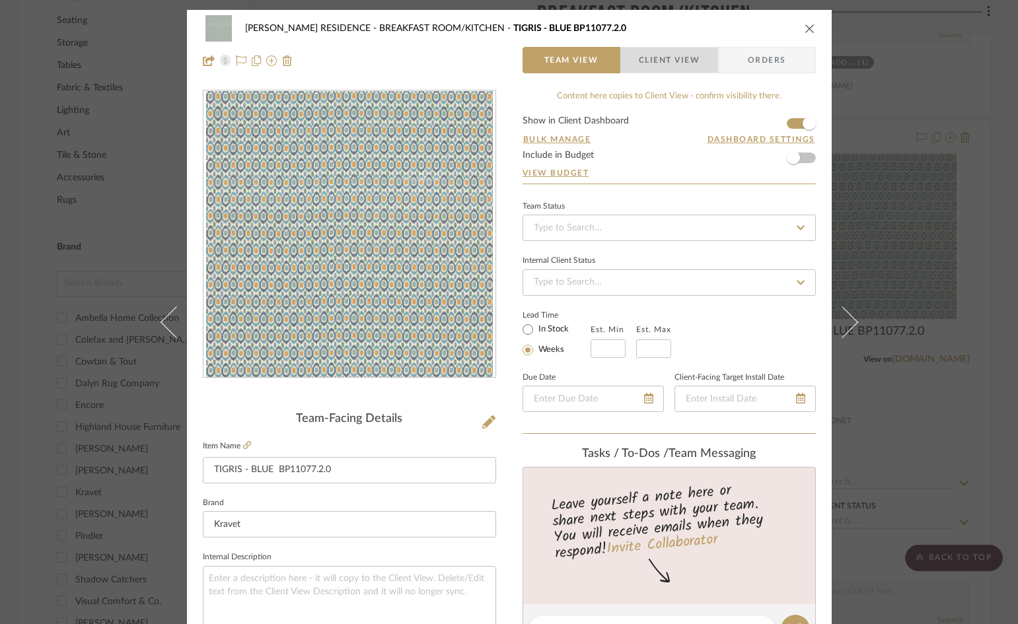
click at [677, 67] on span "Client View" at bounding box center [669, 60] width 61 height 26
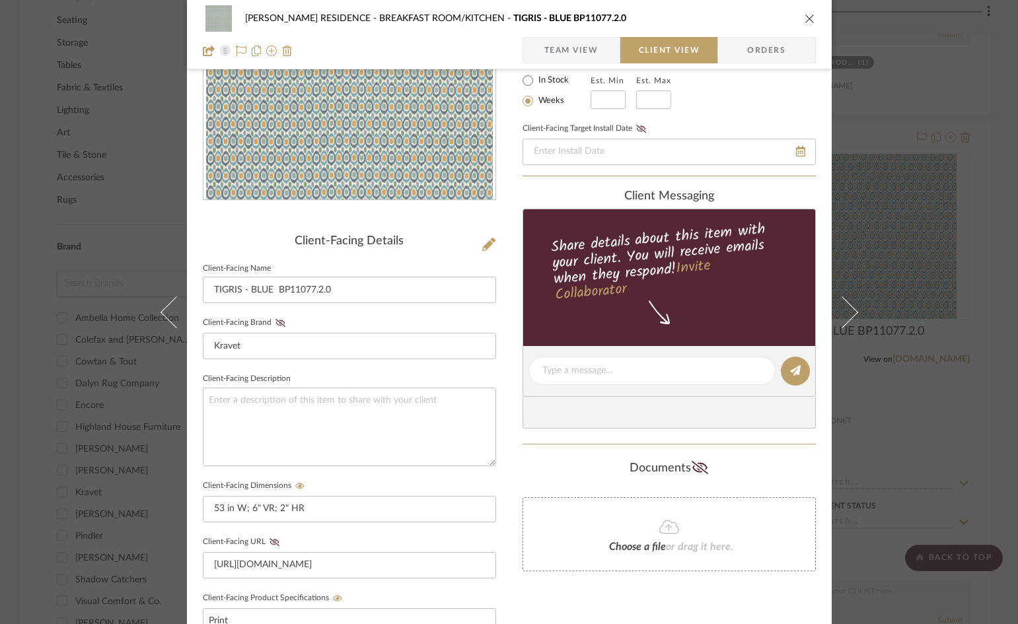
scroll to position [264, 0]
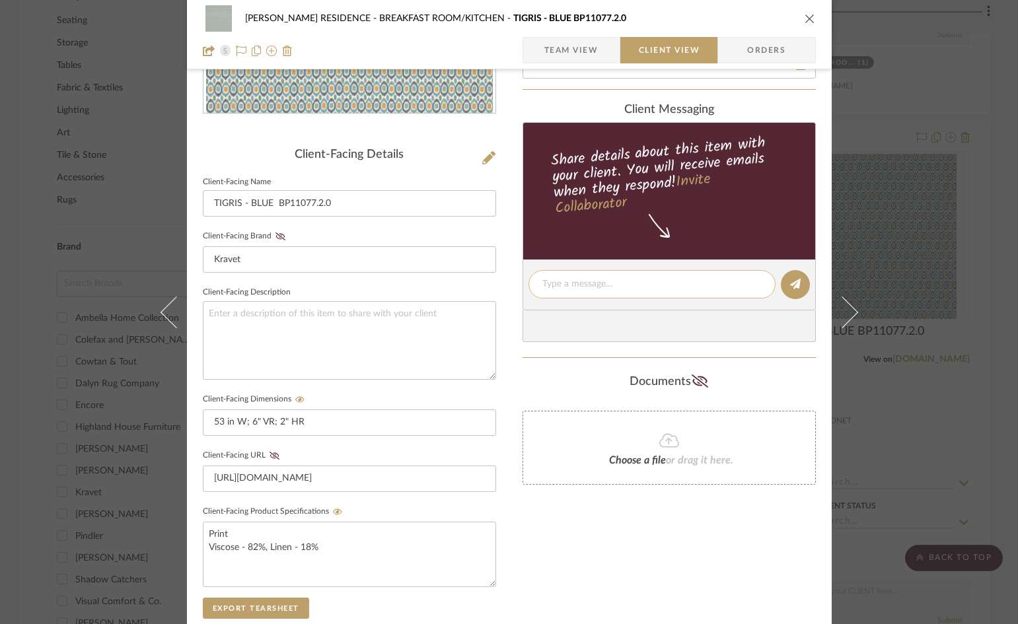
click at [579, 287] on textarea at bounding box center [651, 284] width 219 height 14
click at [575, 52] on span "Team View" at bounding box center [571, 50] width 54 height 26
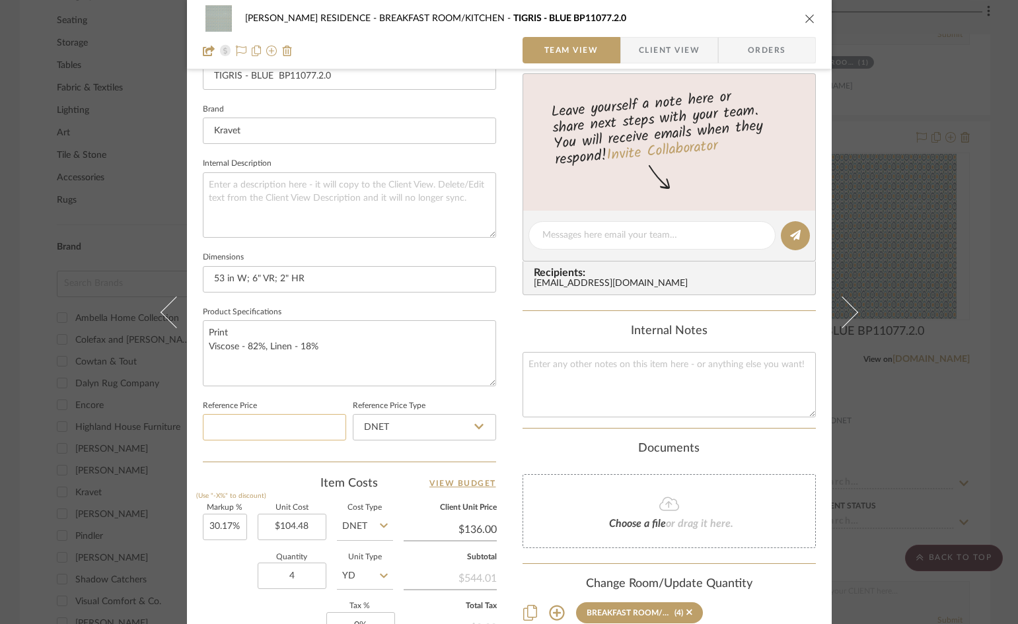
scroll to position [396, 0]
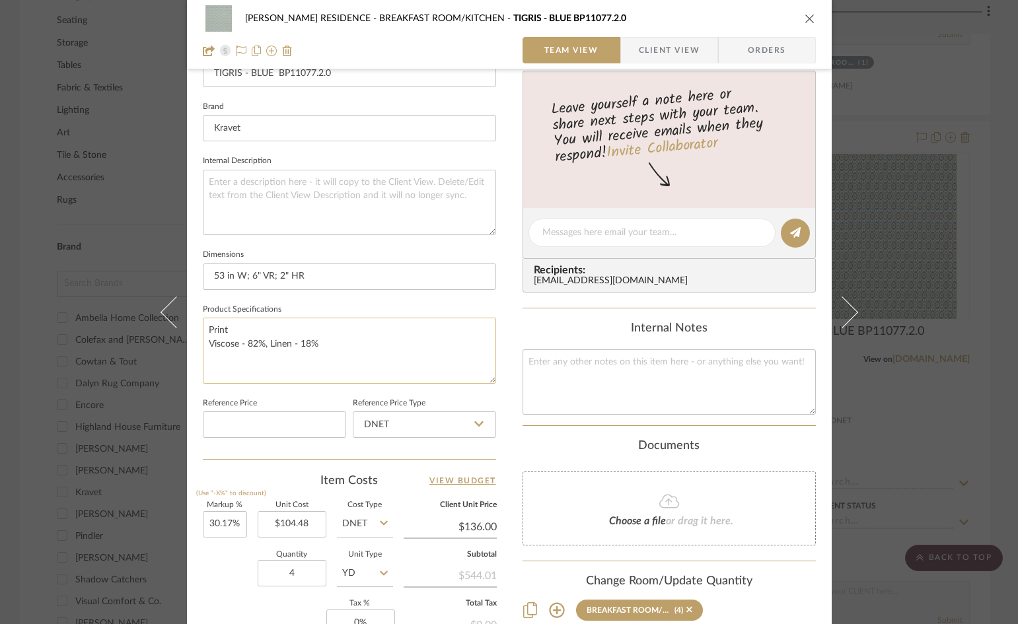
click at [242, 328] on textarea "Print Viscose - 82%, Linen - 18%" at bounding box center [349, 350] width 293 height 65
click at [353, 323] on textarea "Print Viscose - 82%, Linen - 18%" at bounding box center [349, 350] width 293 height 65
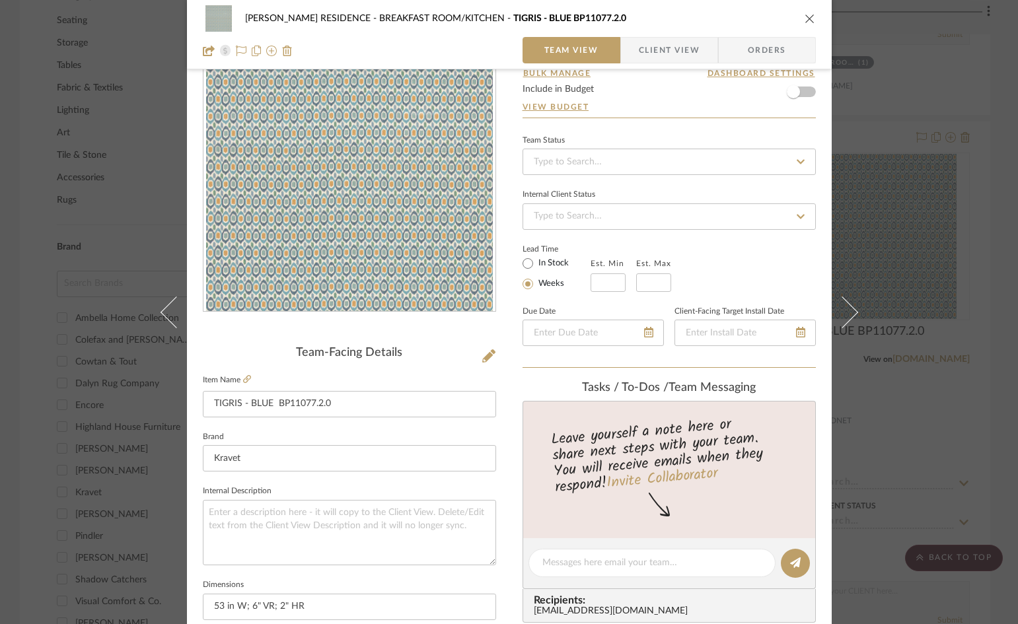
scroll to position [0, 0]
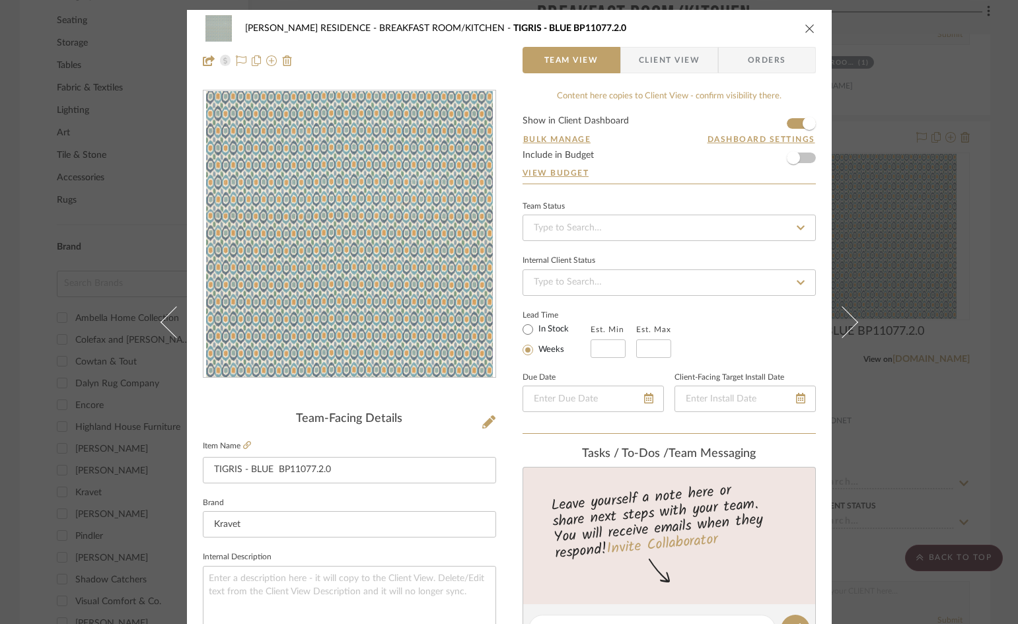
type textarea "Print Viscose - 82%, Linen - 18% (2 YDS BRKST CHAIR BACK & 2 YDS LAUNDRY RM VAL…"
click at [805, 30] on icon "close" at bounding box center [810, 28] width 11 height 11
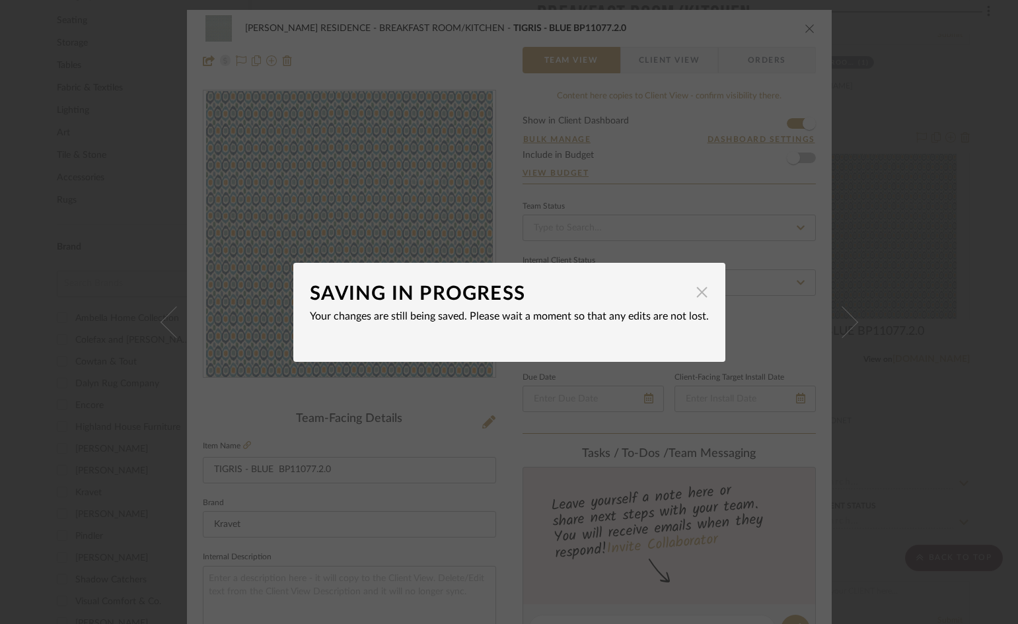
click at [697, 294] on span "button" at bounding box center [702, 292] width 26 height 26
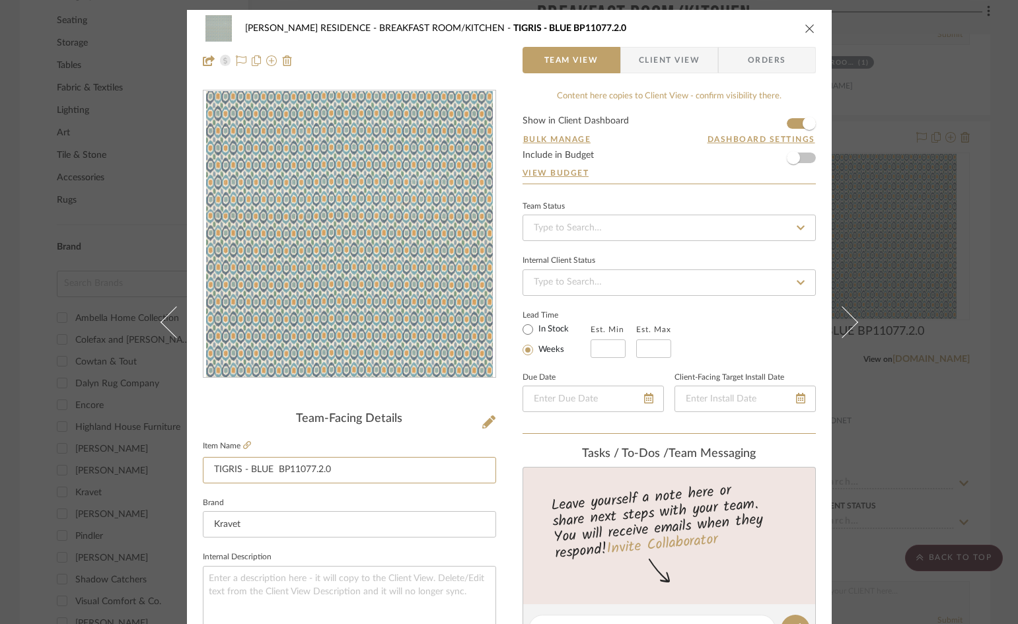
drag, startPoint x: 342, startPoint y: 470, endPoint x: -5, endPoint y: 460, distance: 346.9
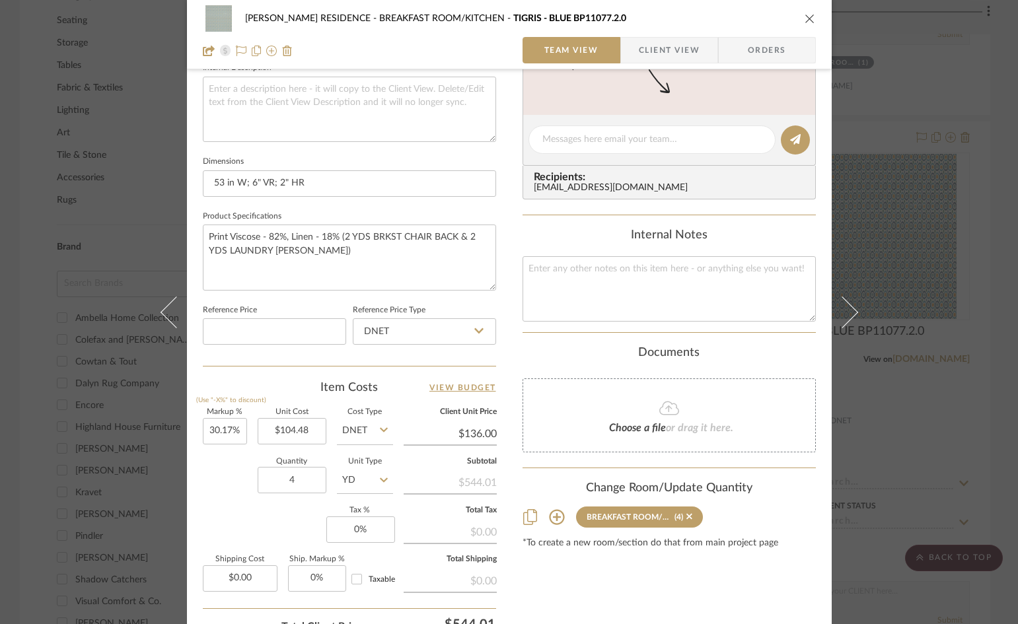
scroll to position [264, 0]
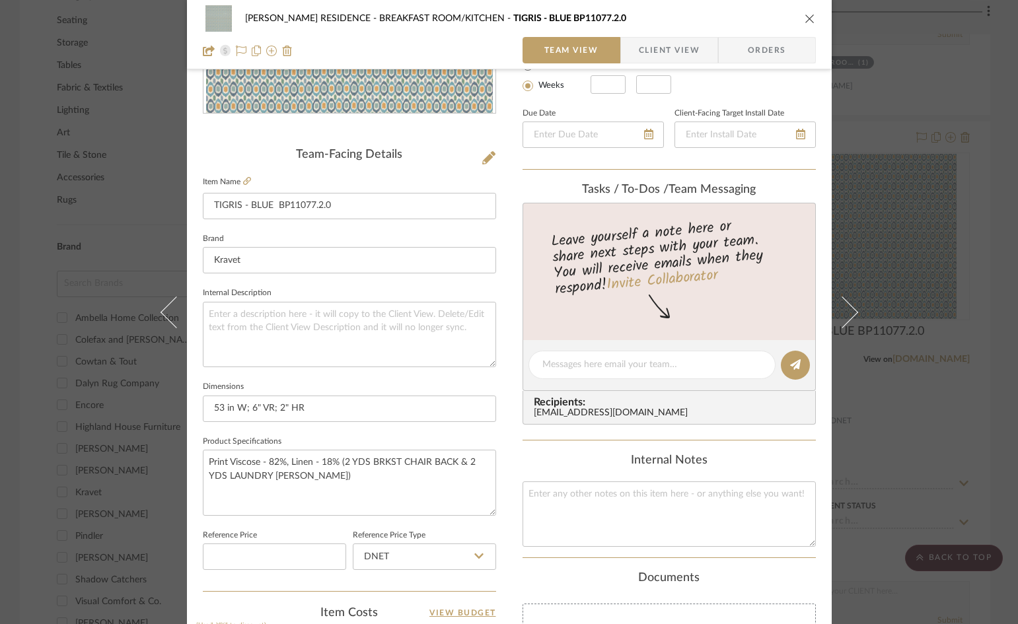
click at [805, 16] on icon "close" at bounding box center [810, 18] width 11 height 11
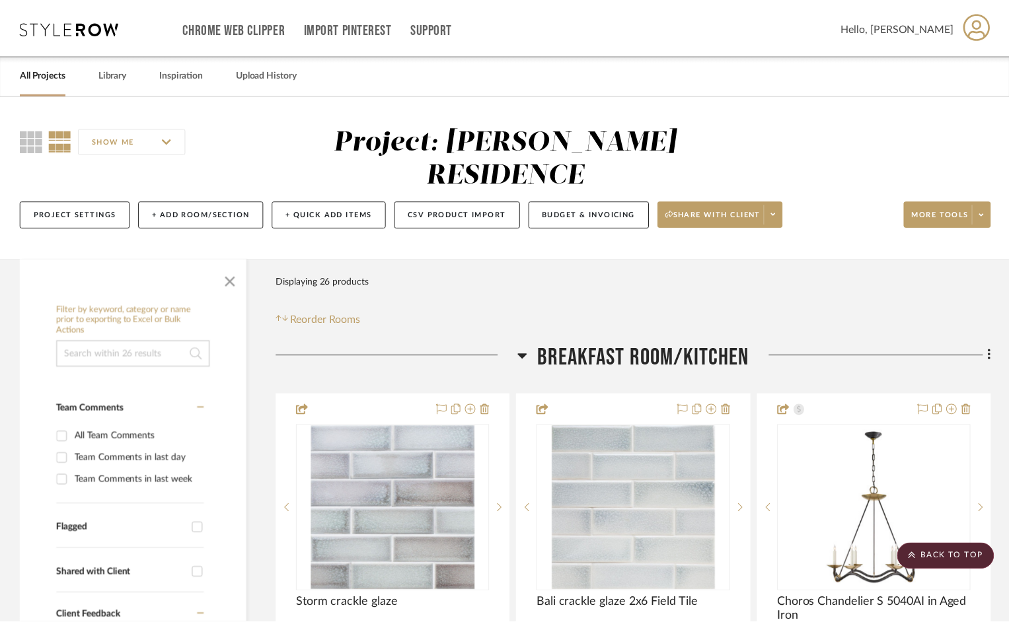
scroll to position [859, 0]
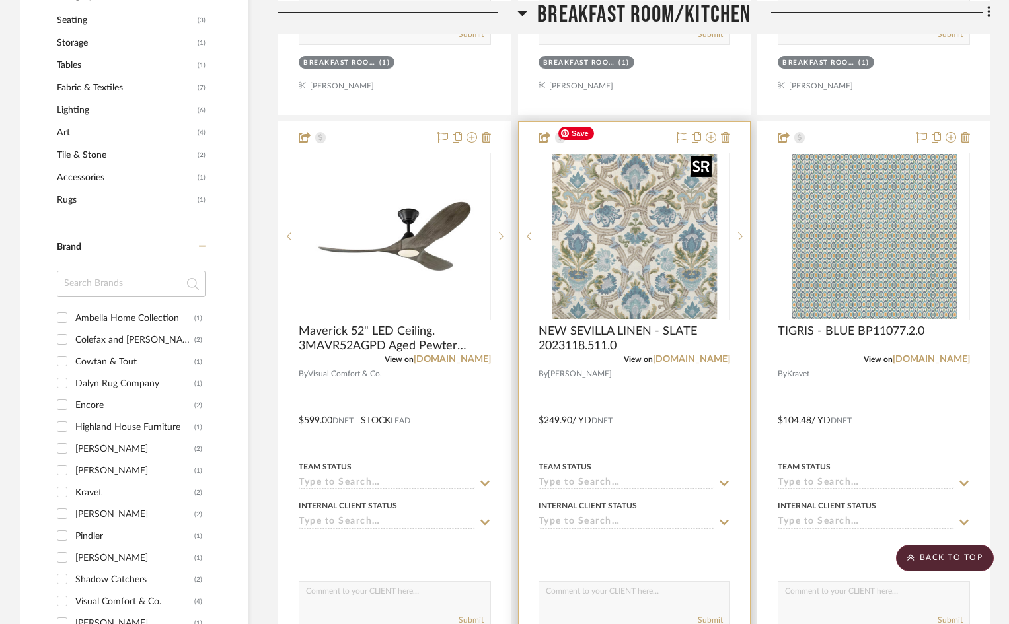
click at [627, 228] on img "0" at bounding box center [634, 236] width 165 height 165
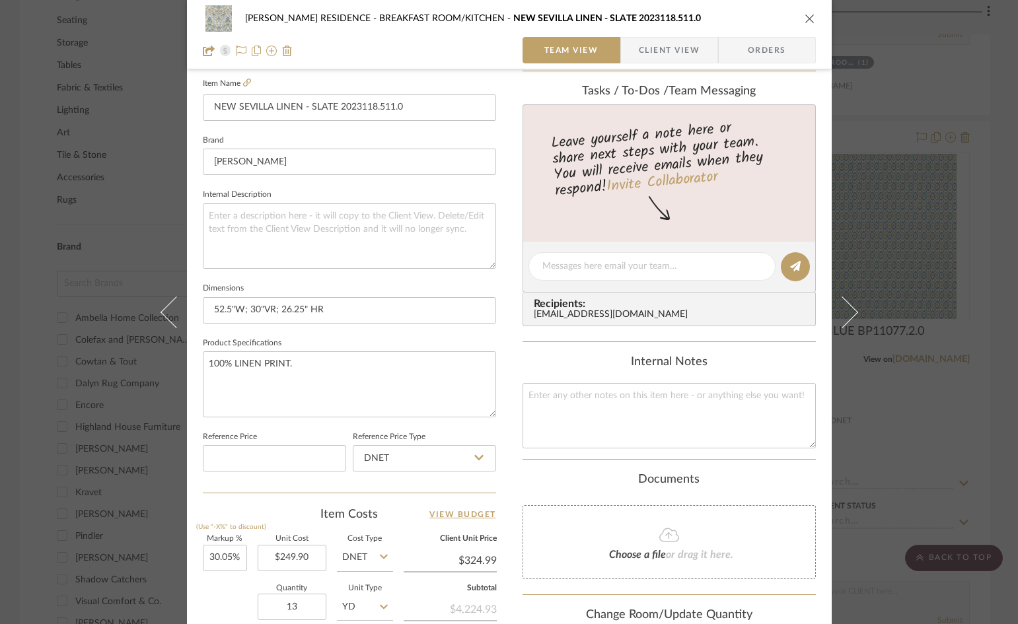
scroll to position [264, 0]
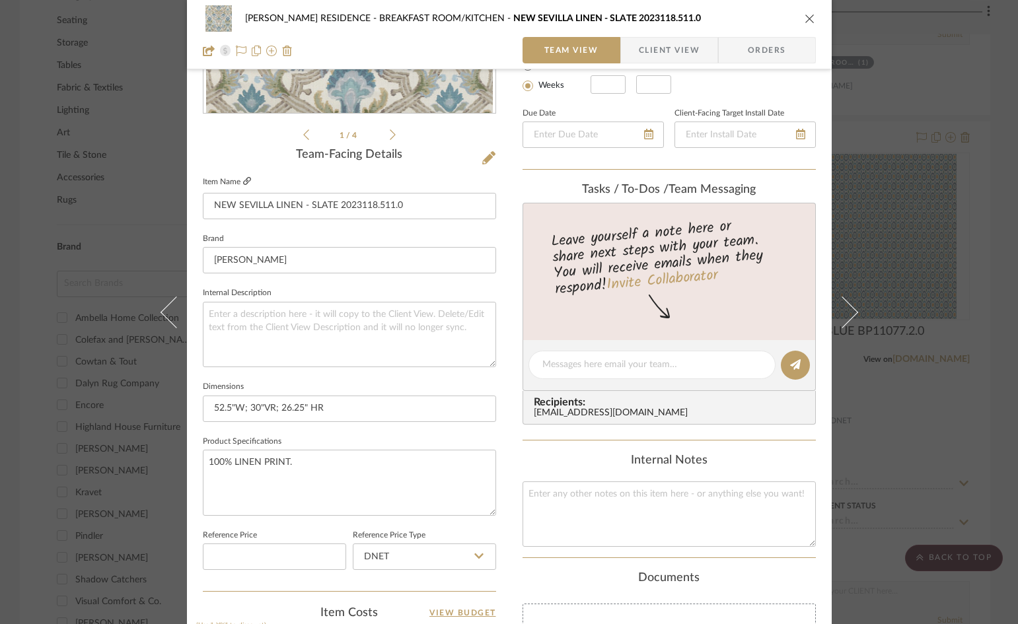
click at [244, 182] on icon at bounding box center [247, 181] width 8 height 8
click at [808, 20] on icon "close" at bounding box center [810, 18] width 11 height 11
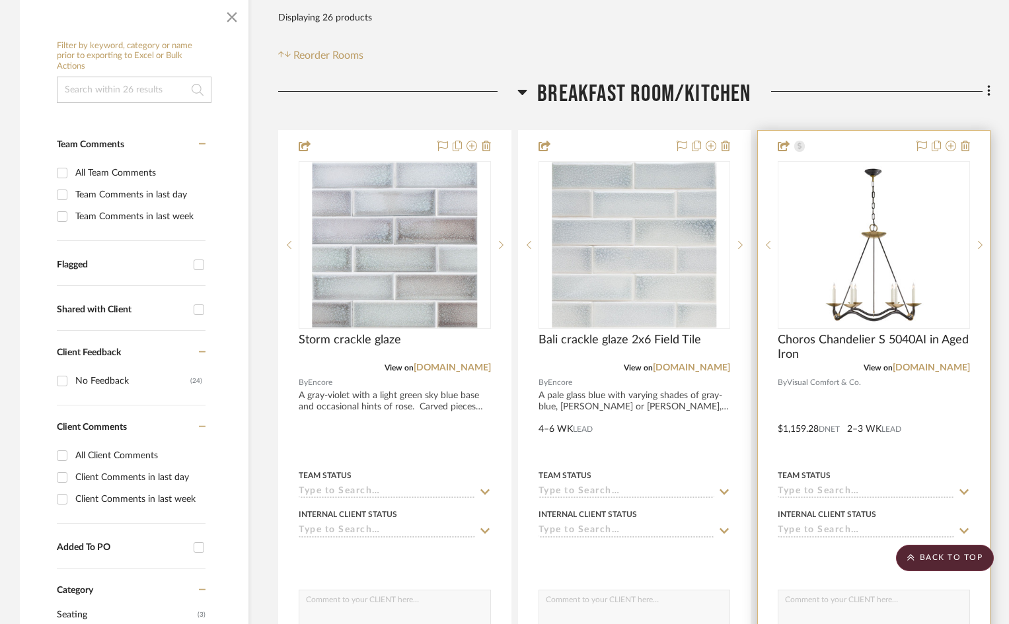
click at [914, 344] on div at bounding box center [874, 420] width 232 height 578
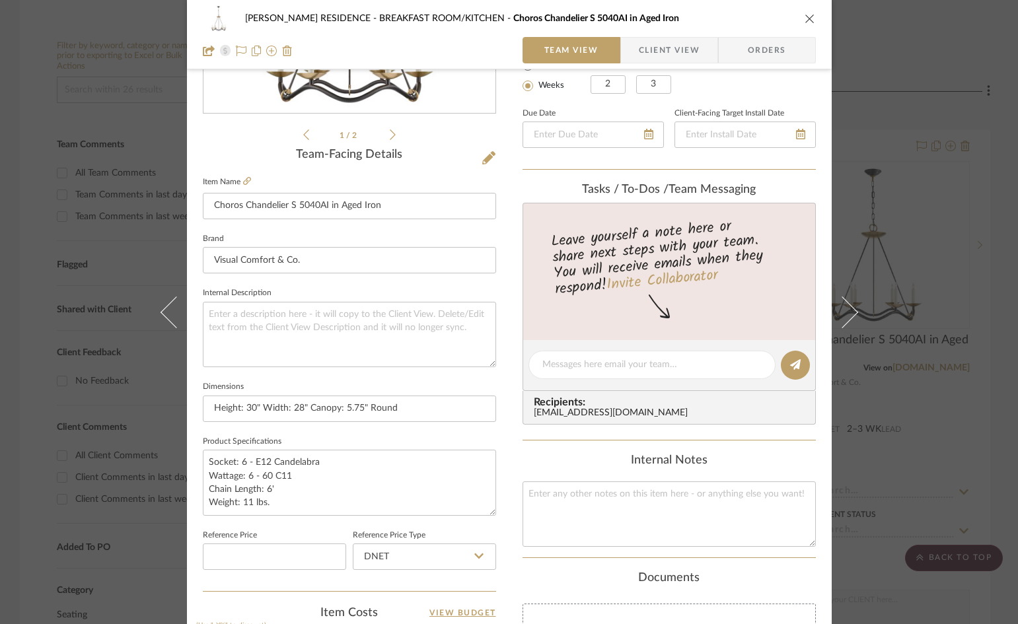
scroll to position [595, 0]
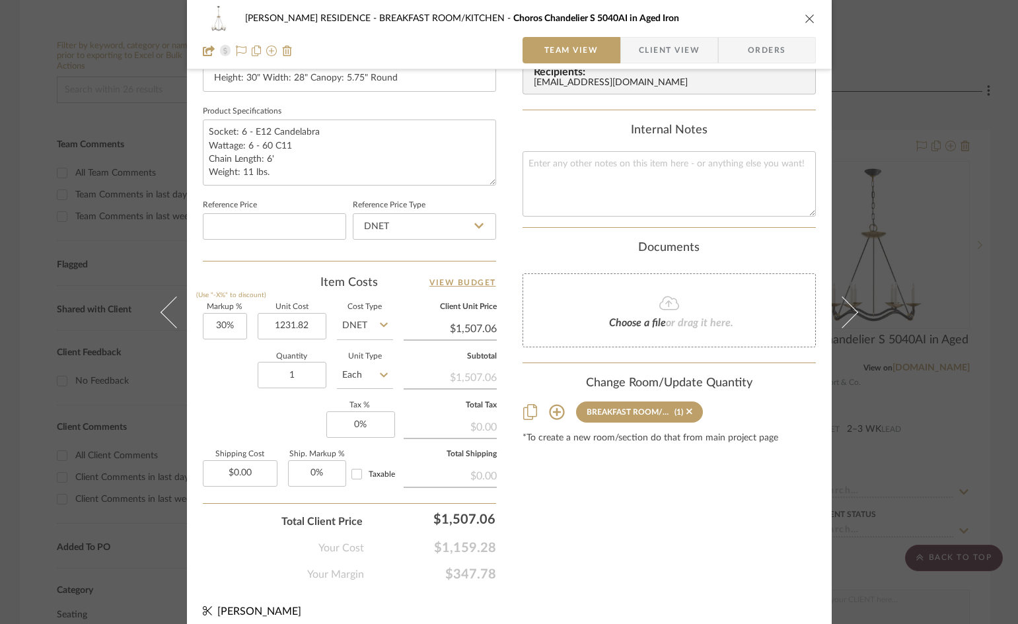
type input "$1,231.82"
click at [417, 357] on label "Subtotal" at bounding box center [450, 356] width 93 height 7
type input "$1,601.37"
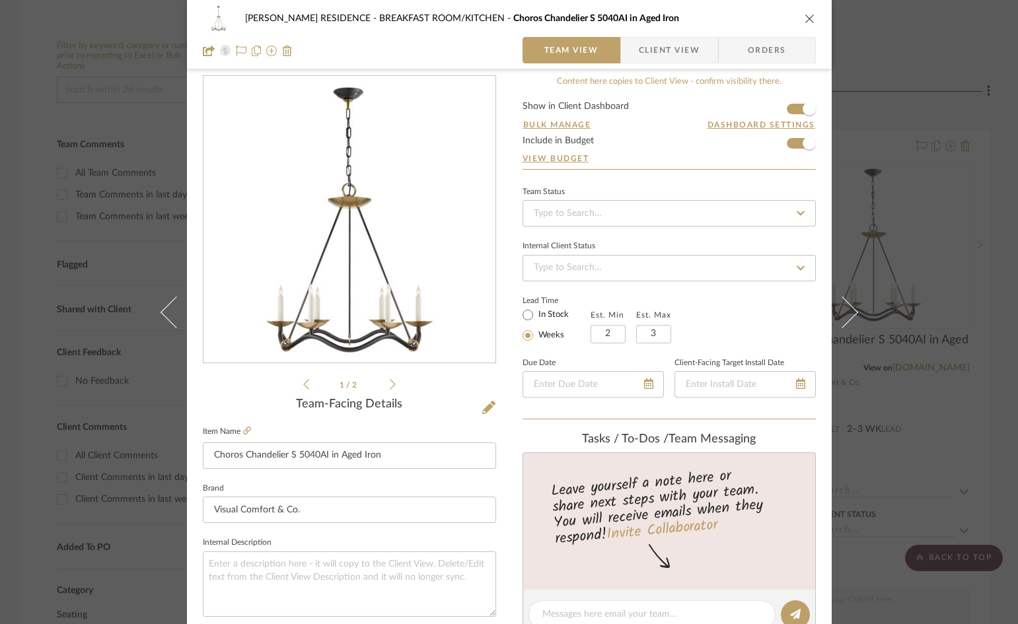
scroll to position [0, 0]
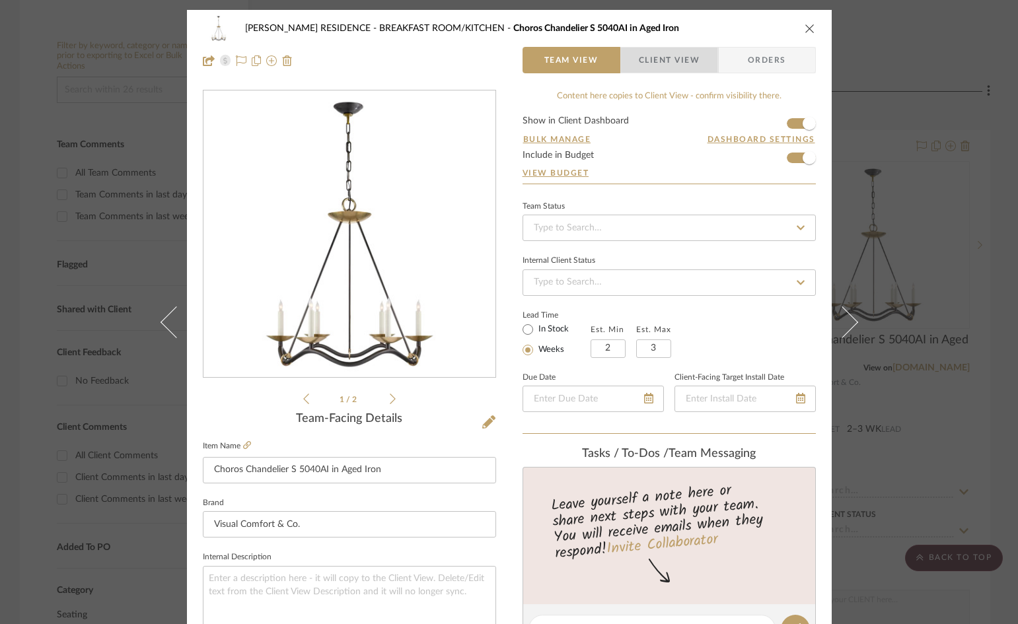
click at [668, 64] on span "Client View" at bounding box center [669, 60] width 61 height 26
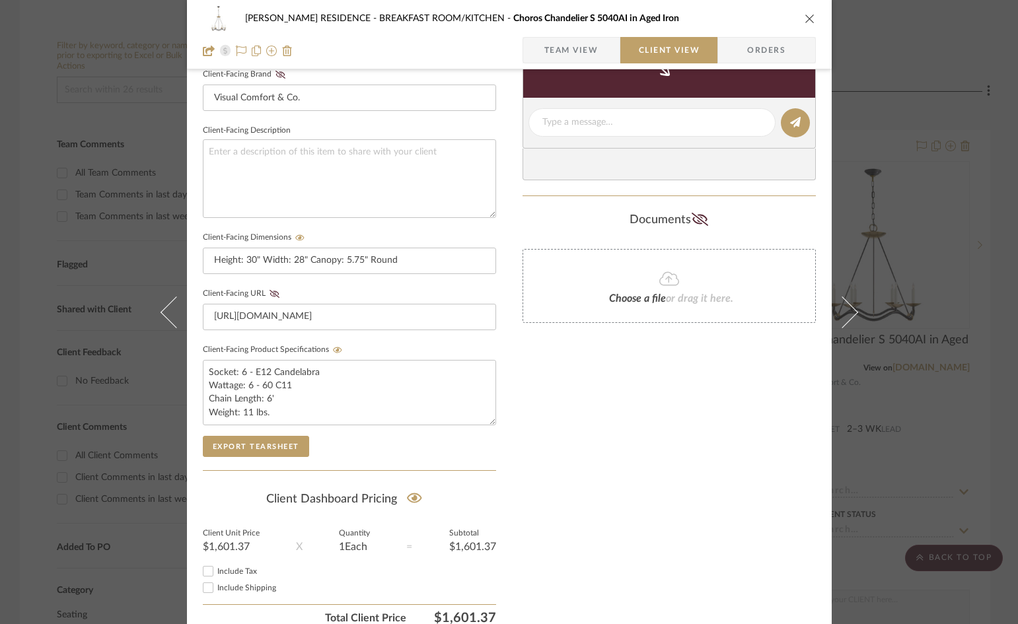
scroll to position [486, 0]
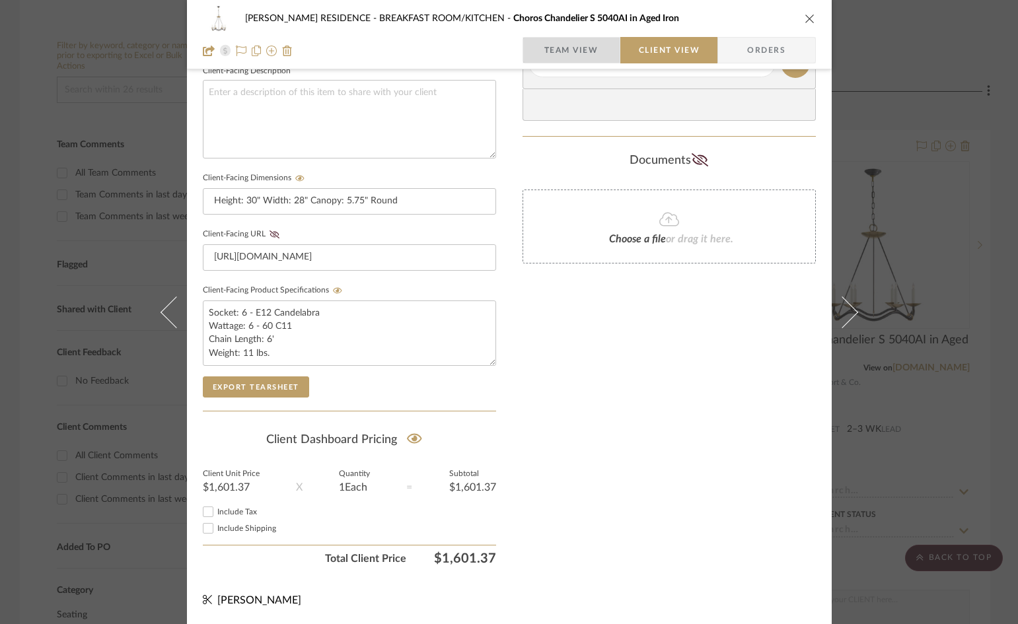
click at [575, 52] on span "Team View" at bounding box center [571, 50] width 54 height 26
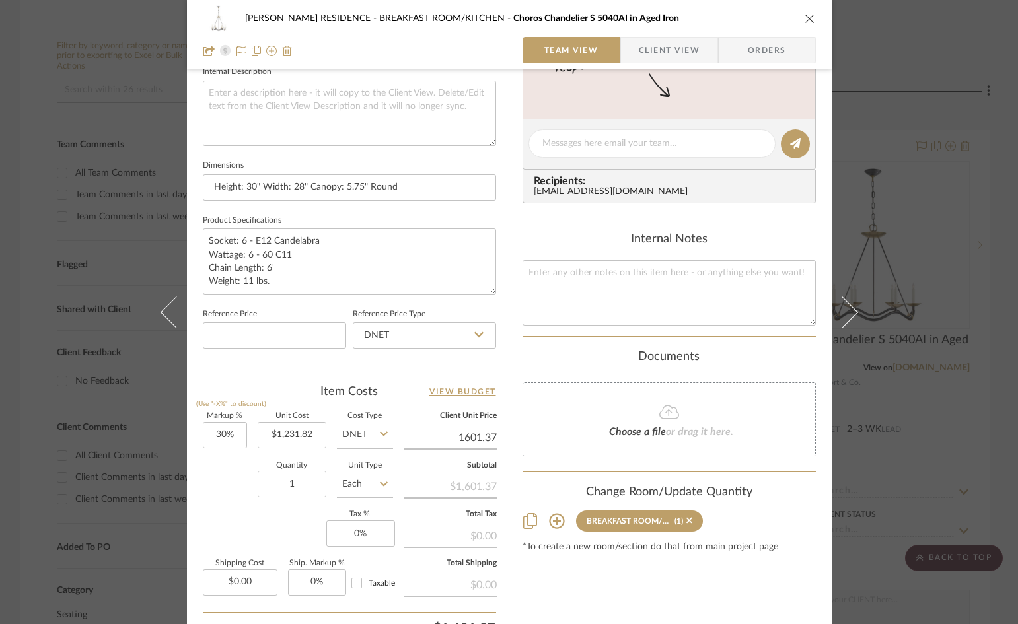
click at [441, 433] on input "1601.37" at bounding box center [450, 438] width 93 height 20
type input "1600"
type input "29.89%"
type input "$1,600.01"
click at [480, 433] on input "1600.01" at bounding box center [450, 438] width 93 height 20
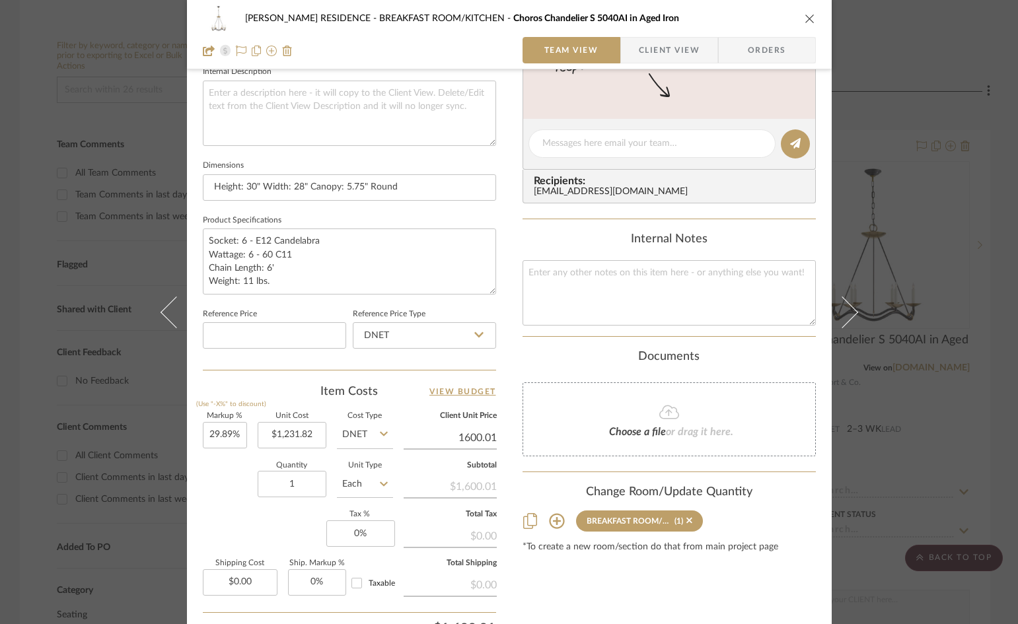
click at [486, 435] on input "1600.01" at bounding box center [450, 438] width 93 height 20
type input "$1,600.00"
click at [421, 497] on div "$1,600.01" at bounding box center [450, 486] width 93 height 24
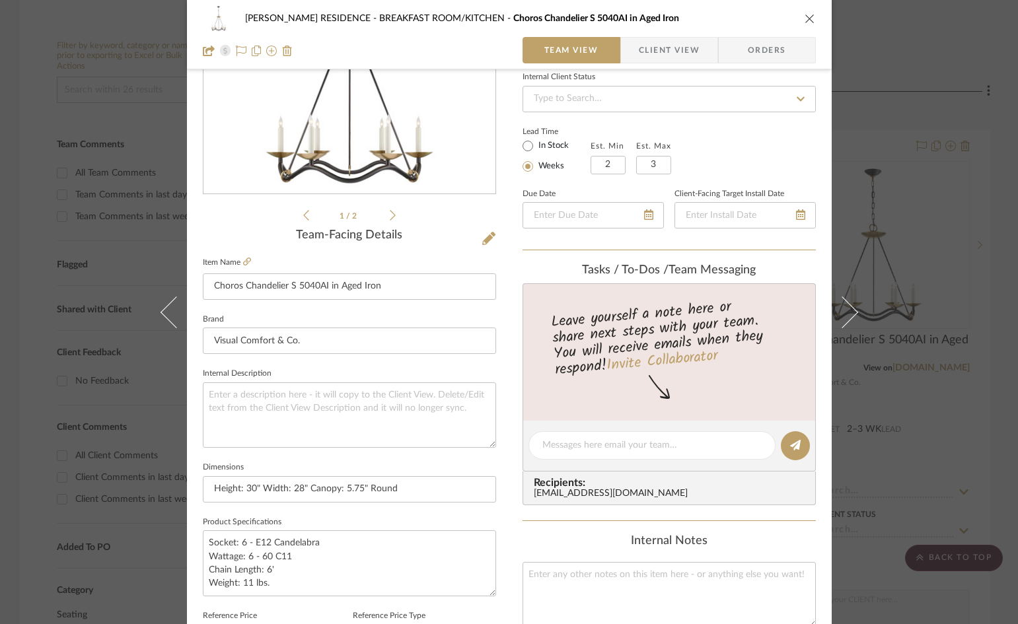
scroll to position [0, 0]
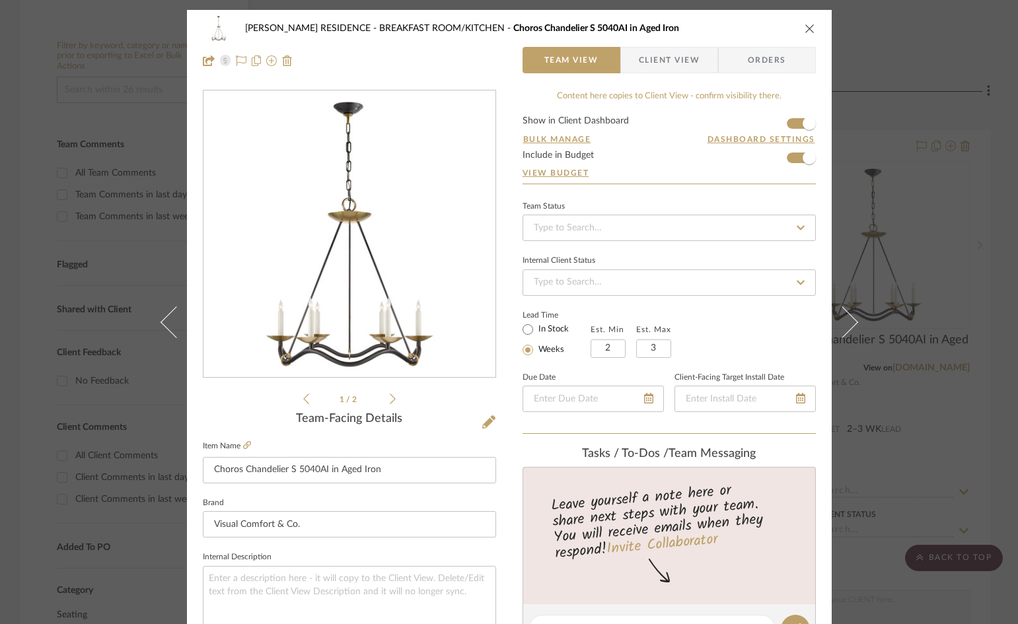
click at [658, 57] on span "Client View" at bounding box center [669, 60] width 61 height 26
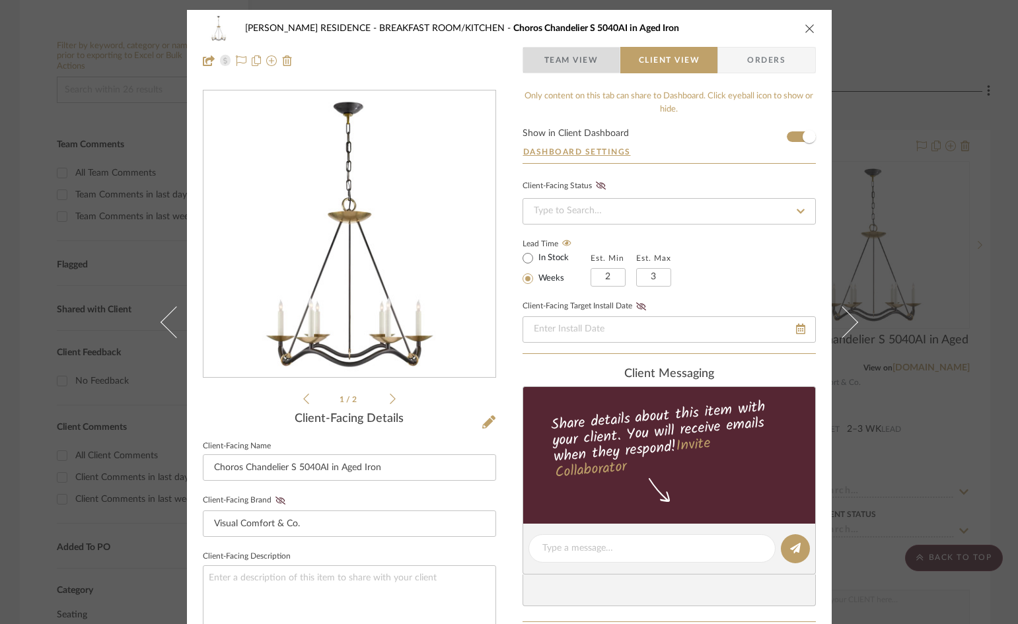
click at [566, 59] on span "Team View" at bounding box center [571, 60] width 54 height 26
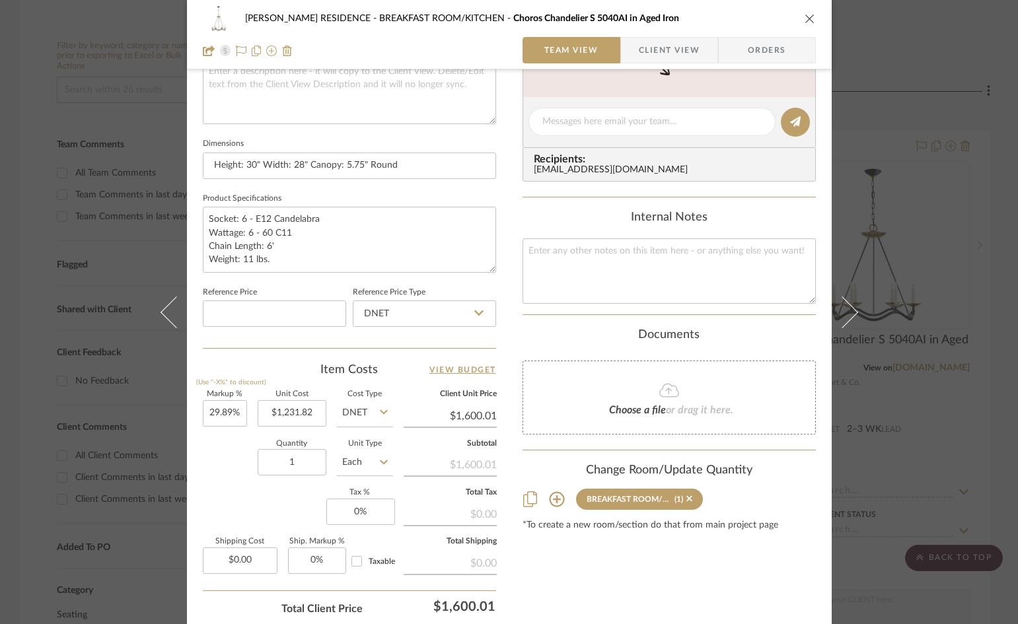
scroll to position [606, 0]
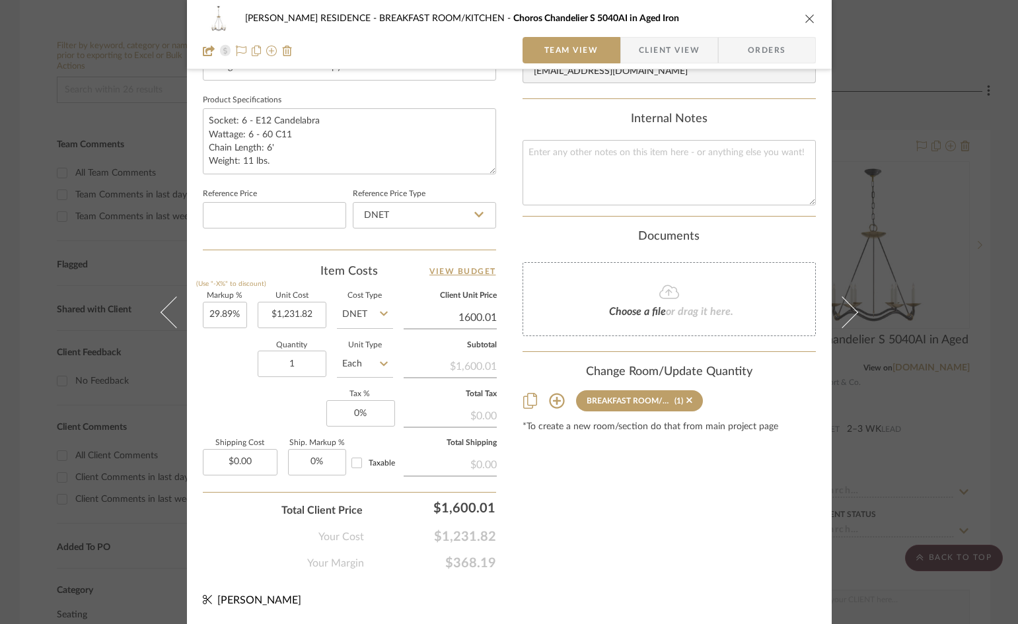
click at [489, 315] on input "1600.01" at bounding box center [450, 318] width 93 height 20
click at [528, 525] on div "Content here copies to Client View - confirm visibility there. Show in Client D…" at bounding box center [669, 27] width 293 height 1087
type input "$1,600.01"
click at [484, 316] on input "1600.01" at bounding box center [450, 318] width 93 height 20
click at [489, 316] on input "1600.01" at bounding box center [450, 318] width 93 height 20
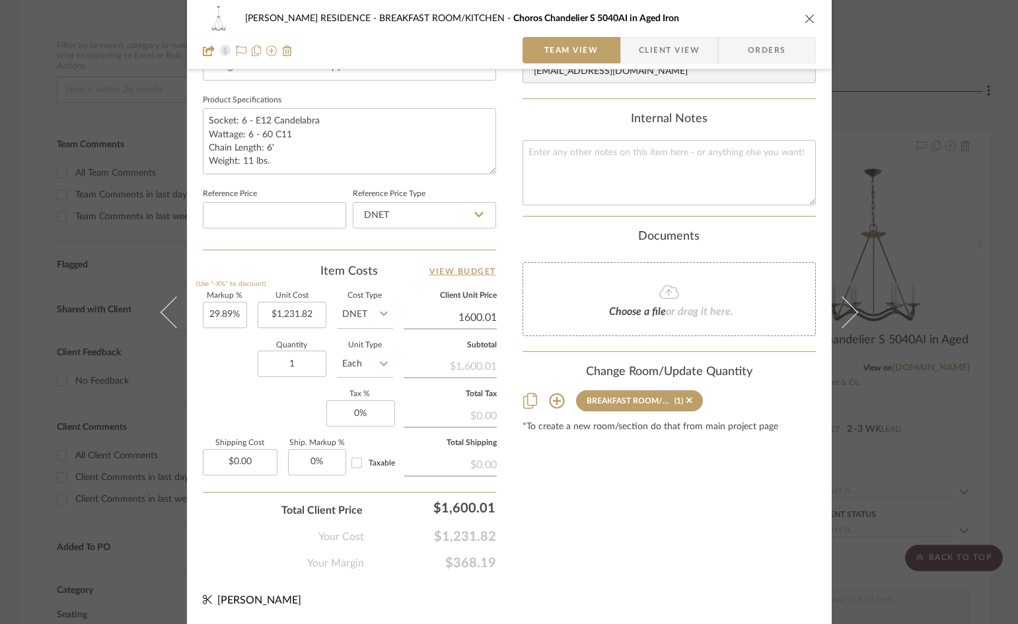
click at [489, 318] on input "1600.01" at bounding box center [450, 318] width 93 height 20
click at [439, 219] on input "DNET" at bounding box center [424, 215] width 143 height 26
drag, startPoint x: 478, startPoint y: 428, endPoint x: 383, endPoint y: 406, distance: 96.9
click at [478, 427] on sr-form-field "Total Tax $0.00" at bounding box center [450, 414] width 93 height 46
click at [429, 360] on div "$1,600.01" at bounding box center [450, 365] width 93 height 24
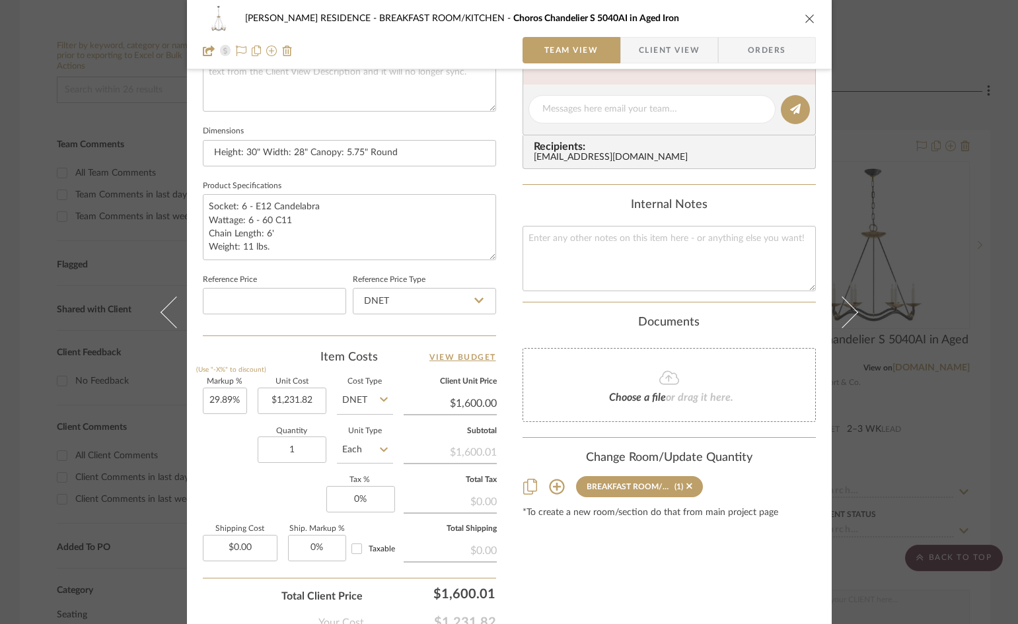
scroll to position [408, 0]
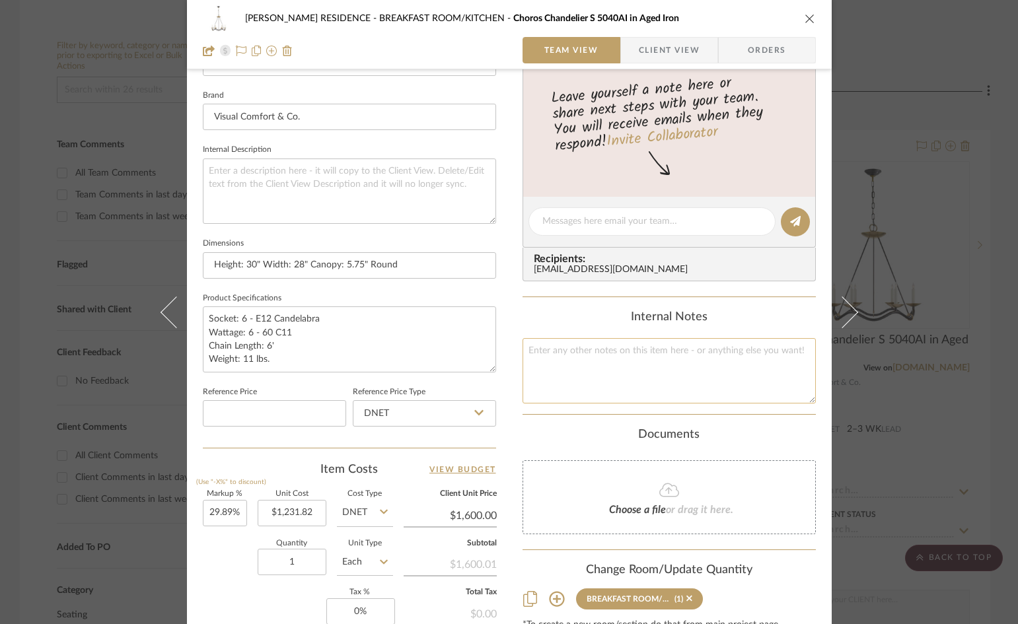
click at [648, 388] on textarea at bounding box center [669, 370] width 293 height 65
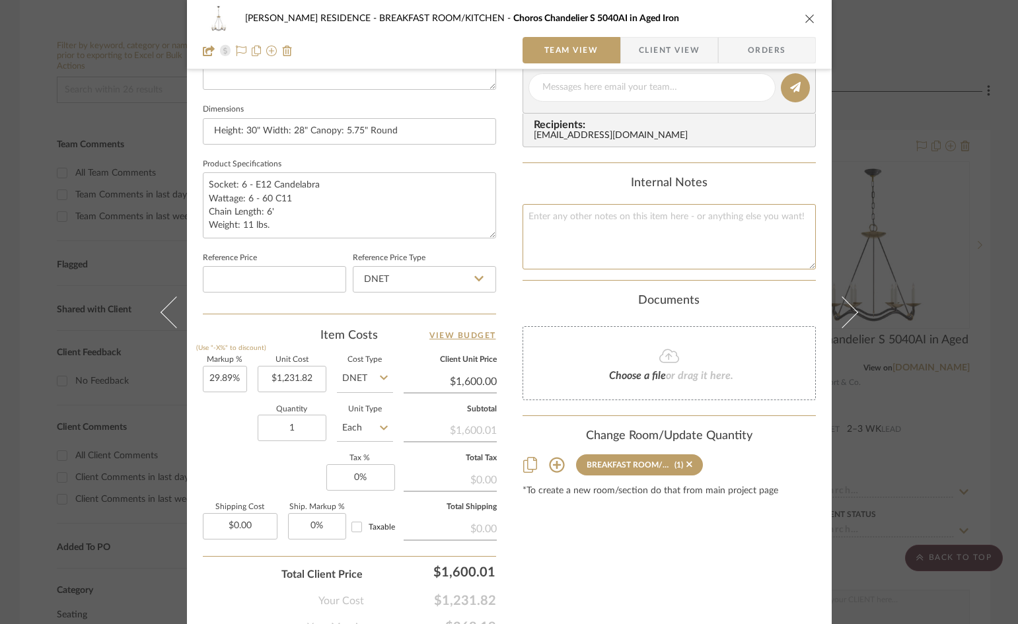
scroll to position [606, 0]
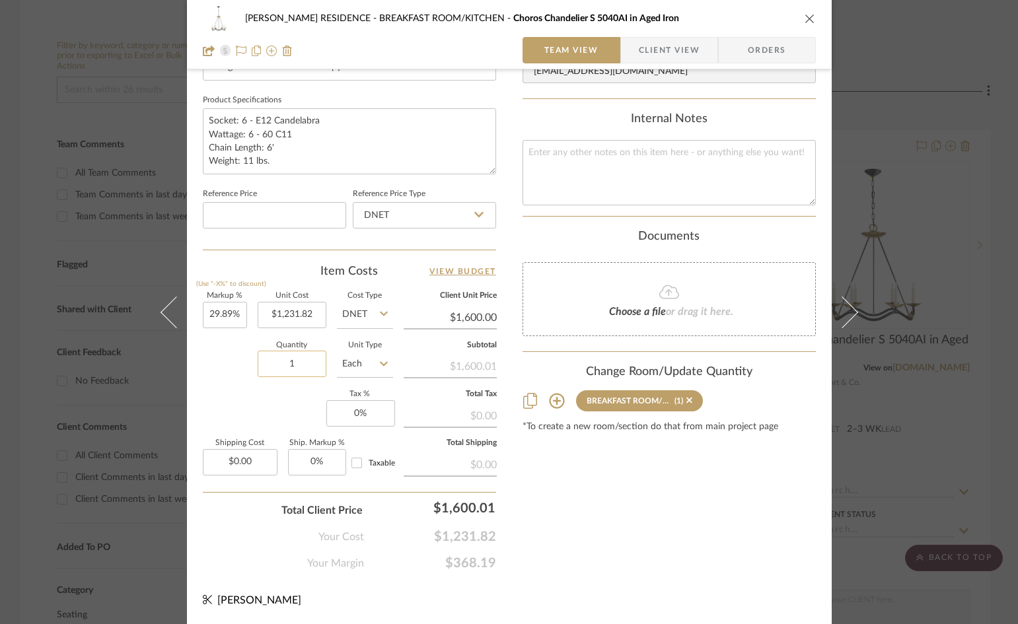
click at [279, 368] on input "1" at bounding box center [292, 364] width 69 height 26
type input "$1,600.01"
click at [290, 363] on input "1" at bounding box center [292, 364] width 69 height 26
click at [497, 294] on div "BEATTIE RESIDENCE BREAKFAST ROOM/KITCHEN Choros Chandelier S 5040AI in Aged Iro…" at bounding box center [509, 14] width 645 height 1220
click at [648, 52] on span "Client View" at bounding box center [669, 50] width 61 height 26
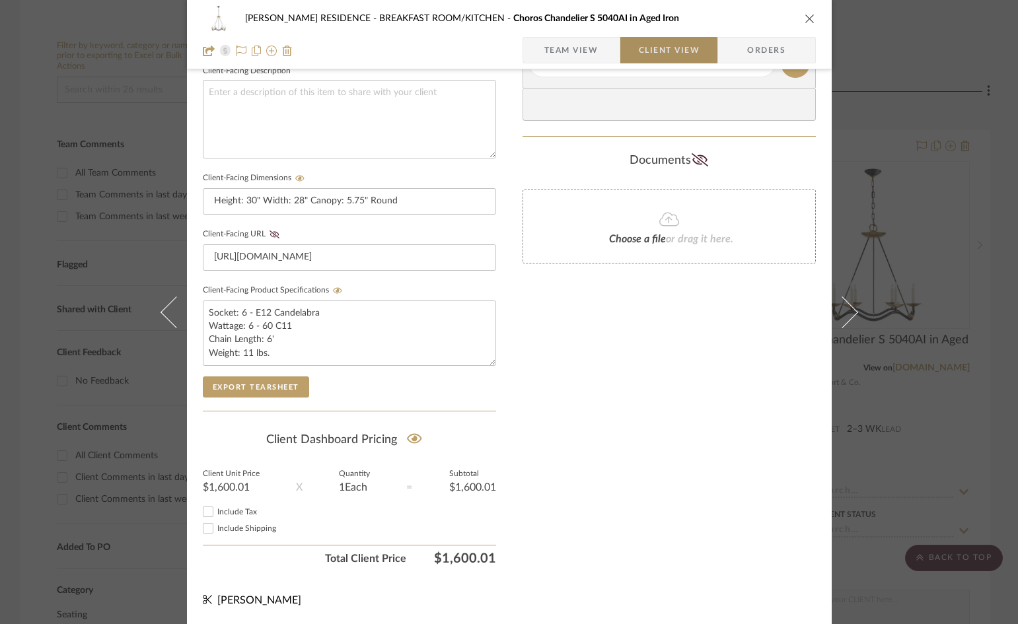
scroll to position [486, 0]
click at [809, 22] on icon "close" at bounding box center [810, 18] width 11 height 11
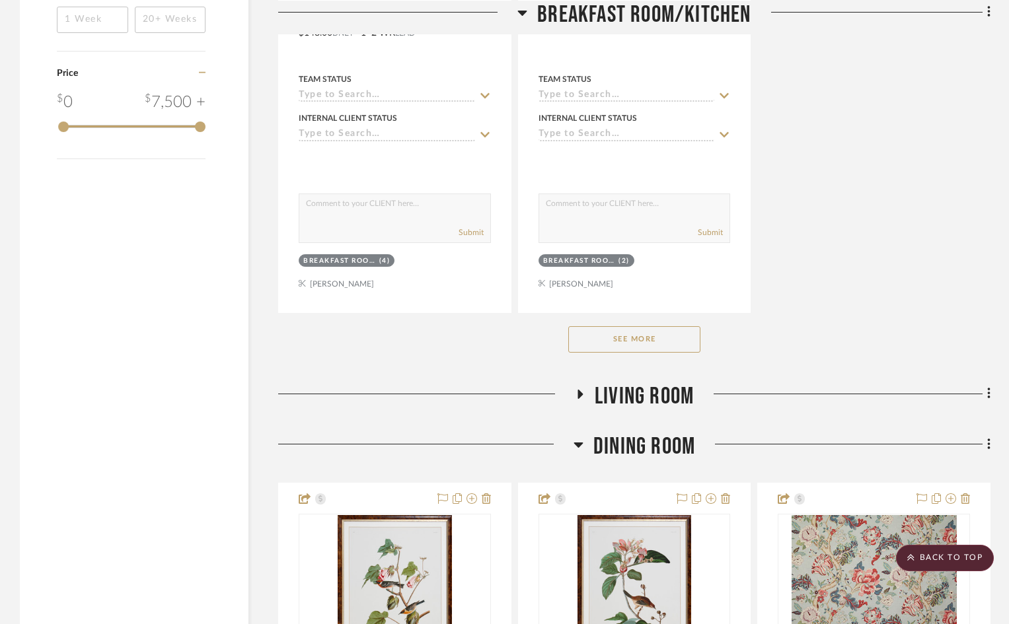
scroll to position [1850, 0]
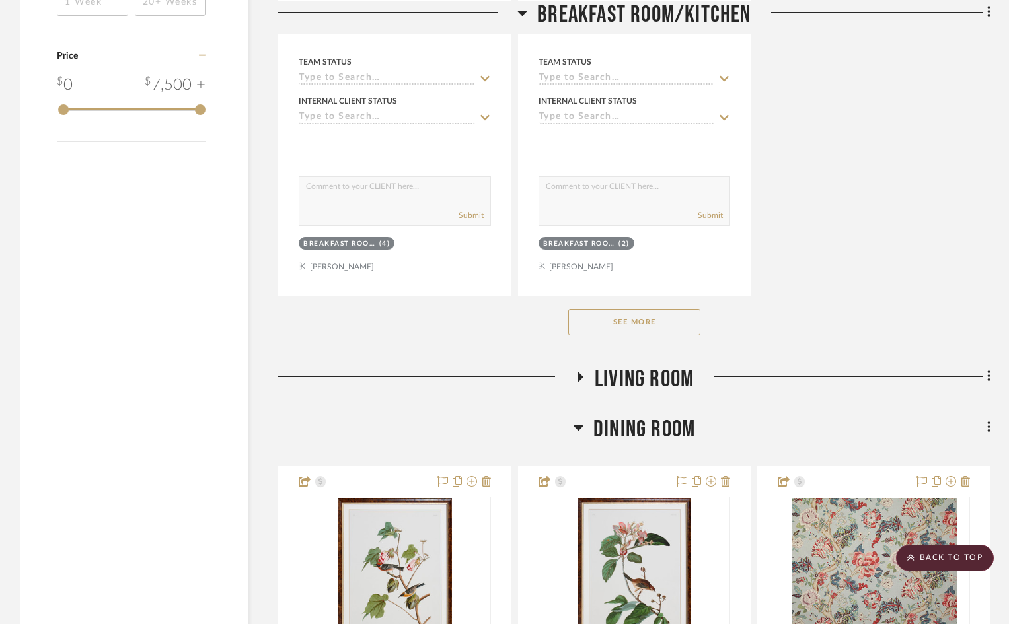
click at [631, 309] on button "See More" at bounding box center [634, 322] width 132 height 26
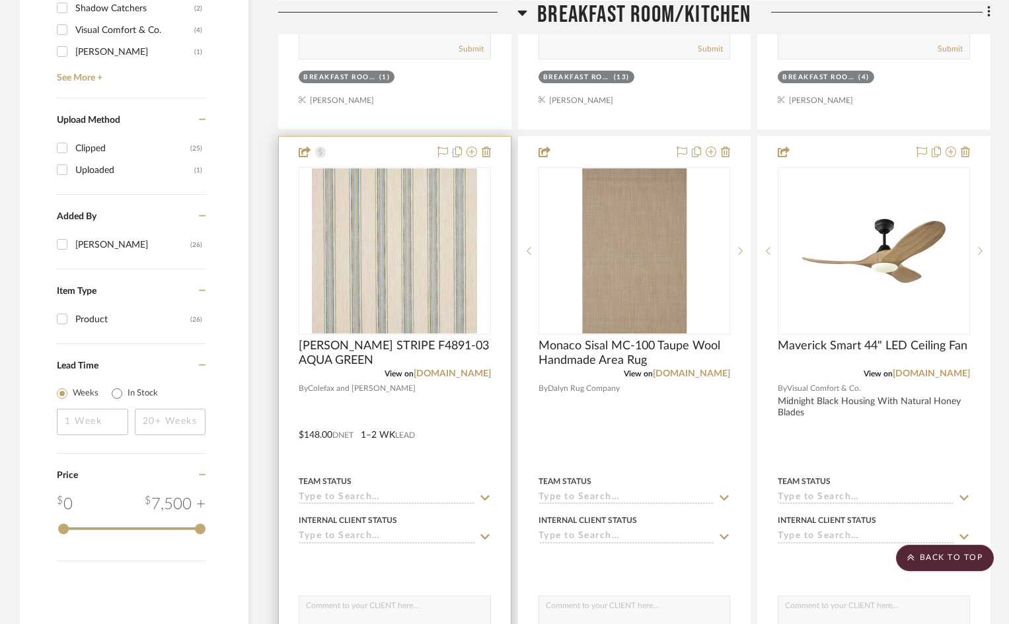
scroll to position [1255, 0]
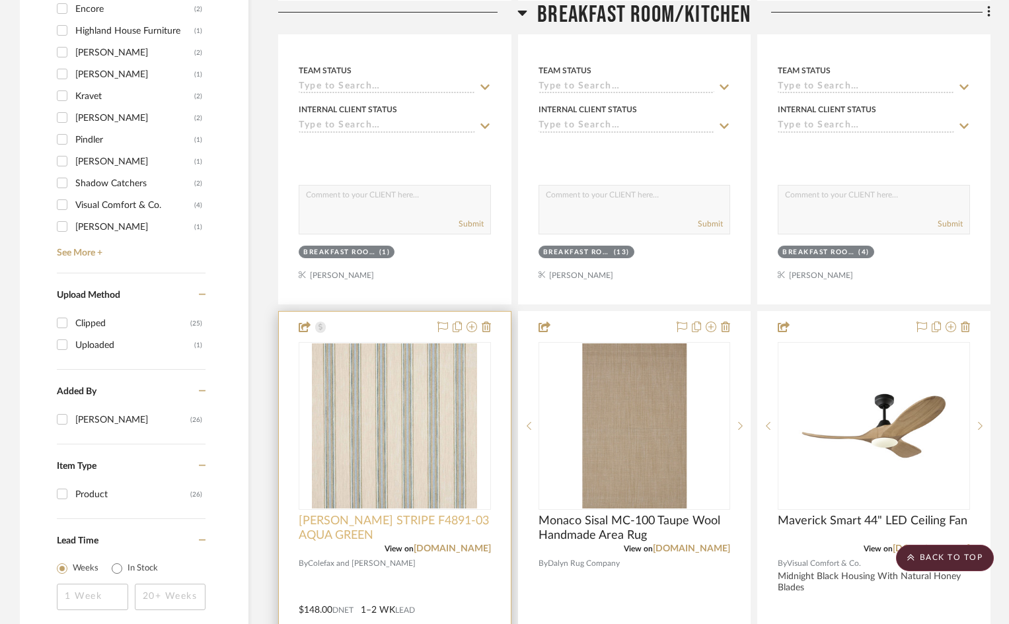
click at [414, 514] on span "[PERSON_NAME] STRIPE F4891-03 AQUA GREEN" at bounding box center [395, 528] width 192 height 29
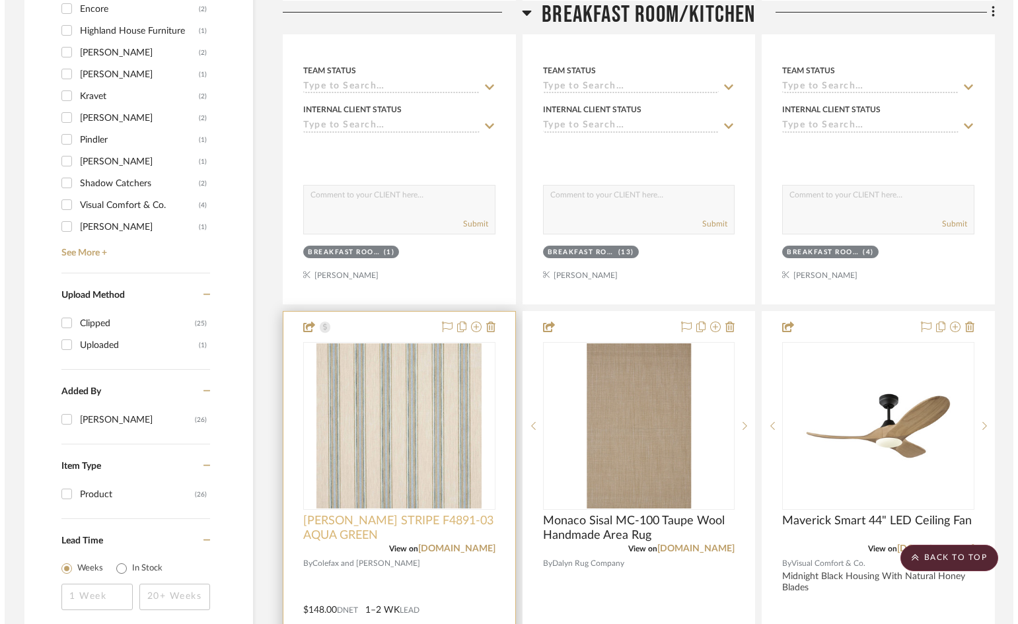
scroll to position [0, 0]
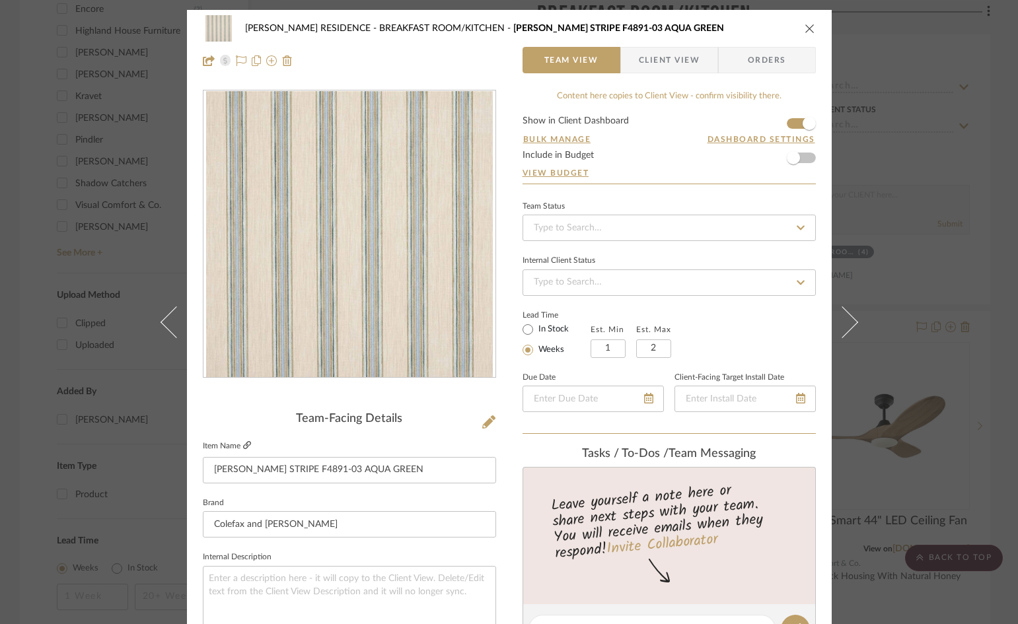
click at [243, 444] on icon at bounding box center [247, 445] width 8 height 8
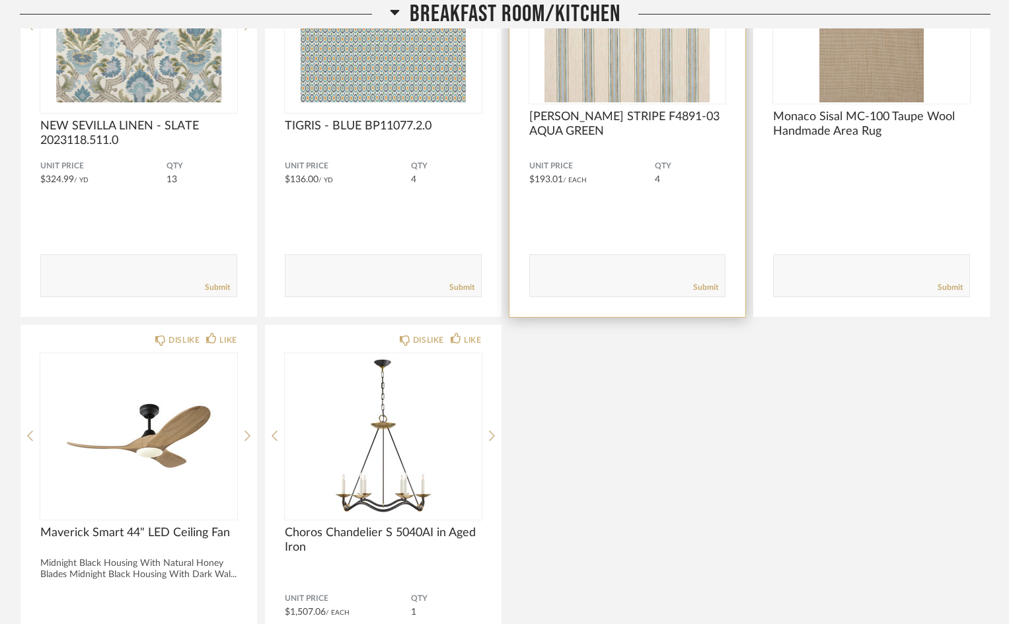
scroll to position [198, 0]
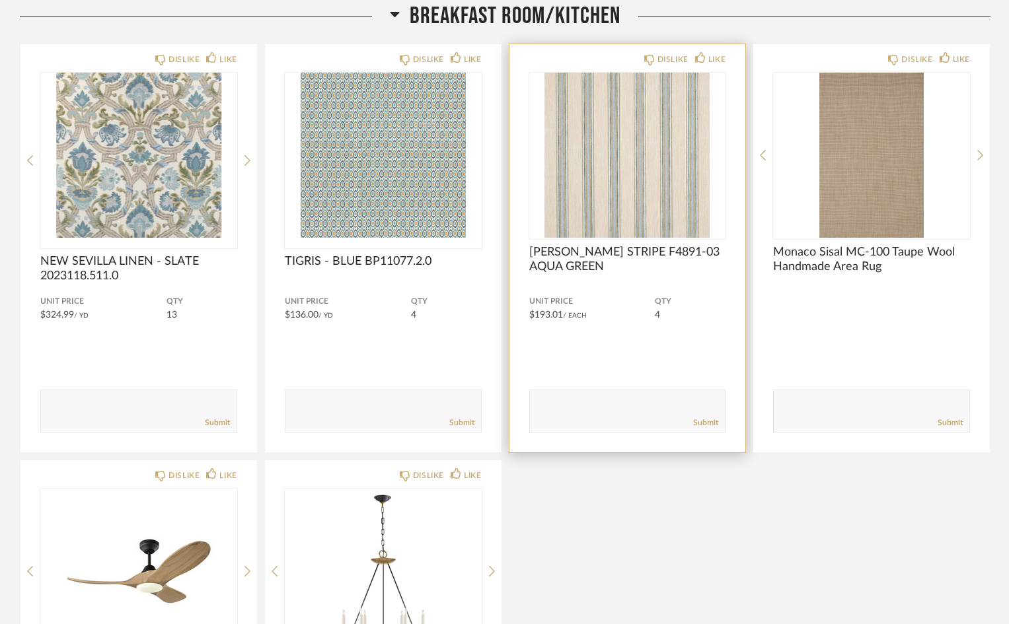
click at [597, 251] on span "[PERSON_NAME] STRIPE F4891-03 AQUA GREEN" at bounding box center [627, 259] width 197 height 29
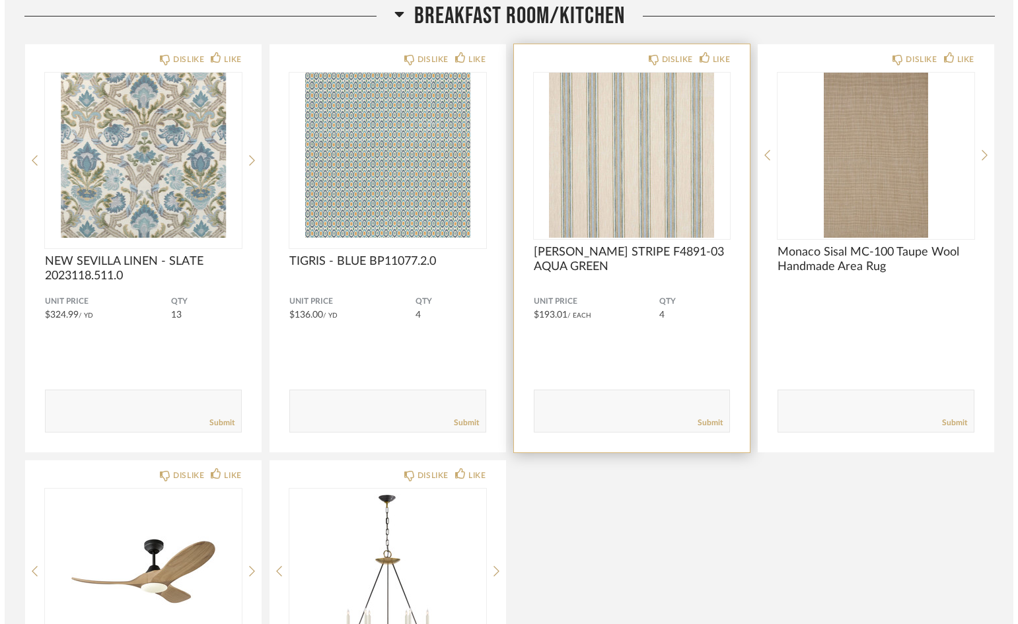
scroll to position [0, 0]
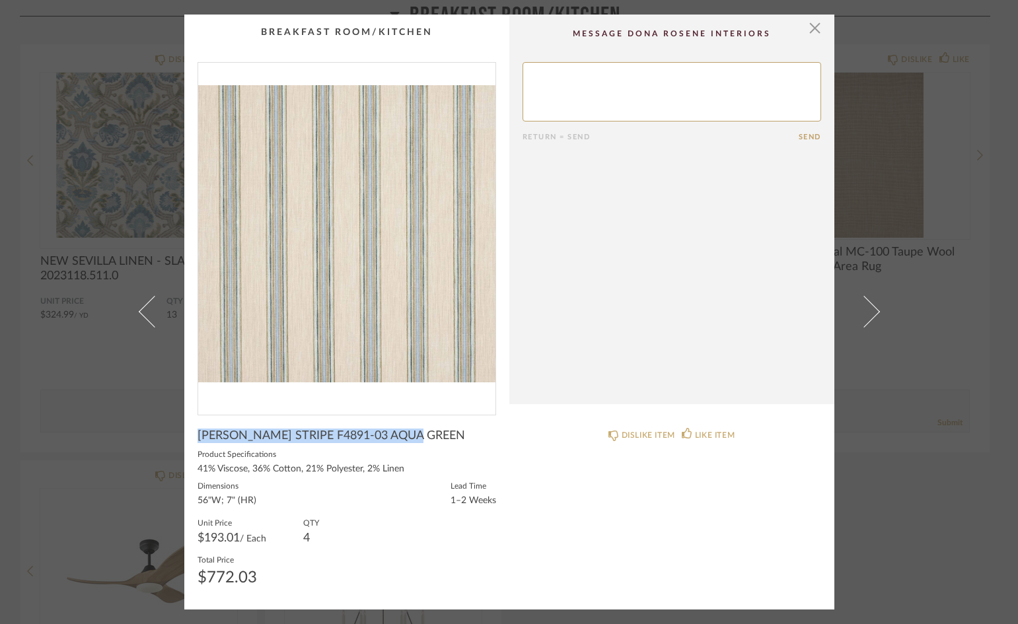
drag, startPoint x: 421, startPoint y: 436, endPoint x: 190, endPoint y: 435, distance: 231.2
click at [190, 435] on cpp-summary-info "[PERSON_NAME] STRIPE F4891-03 AQUA GREEN Product Specifications 41% Viscose, 36…" at bounding box center [346, 506] width 325 height 181
copy span "[PERSON_NAME] STRIPE F4891-03 AQUA GREEN"
